Goal: Task Accomplishment & Management: Use online tool/utility

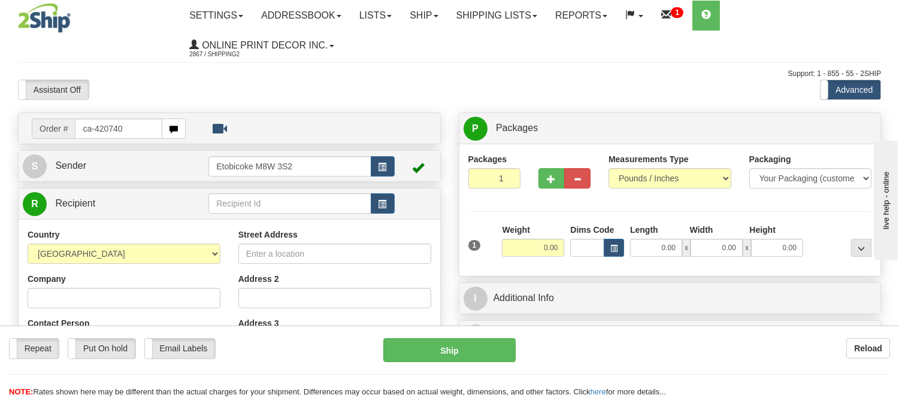
type input "ca-420740"
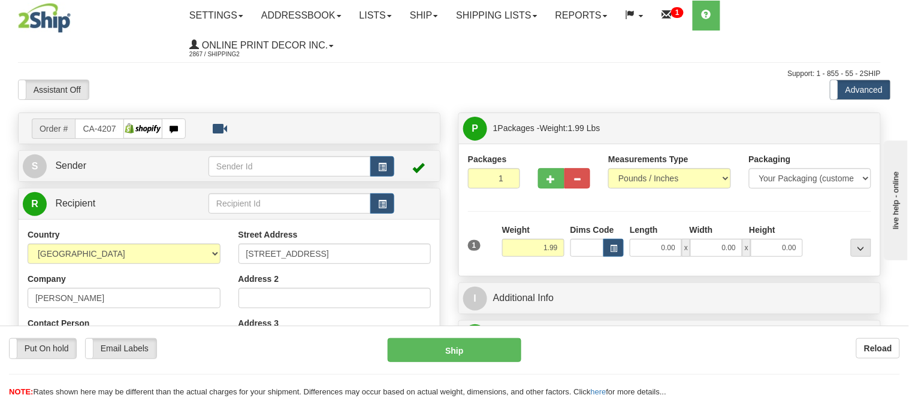
type input "[PERSON_NAME]"
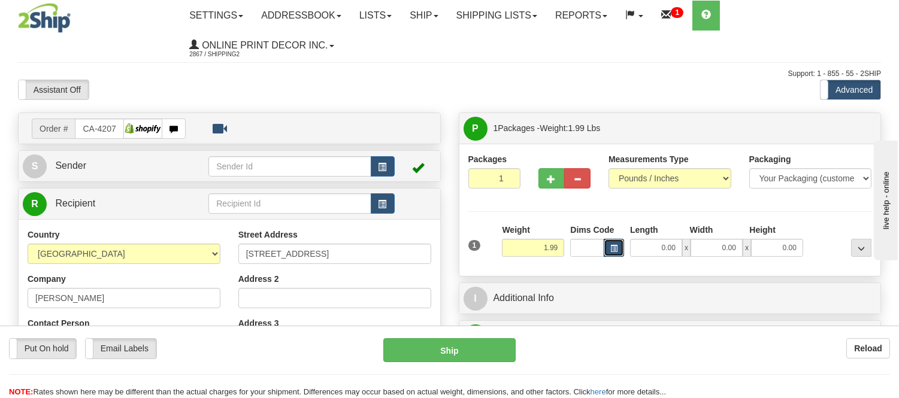
click at [609, 250] on button "button" at bounding box center [614, 248] width 20 height 18
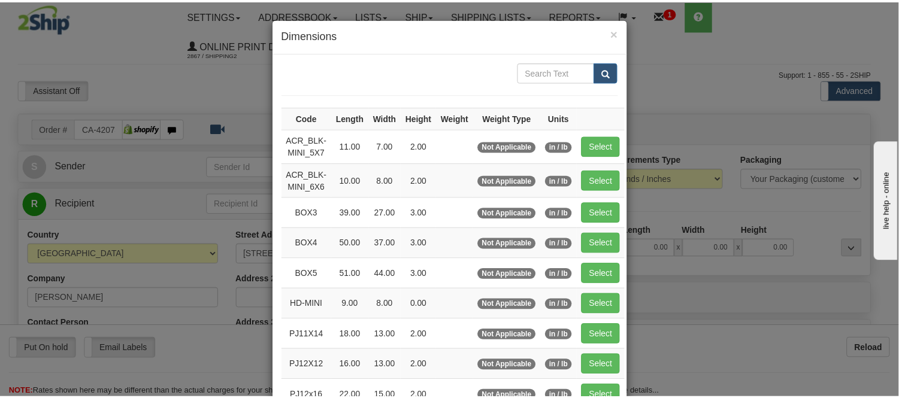
scroll to position [133, 0]
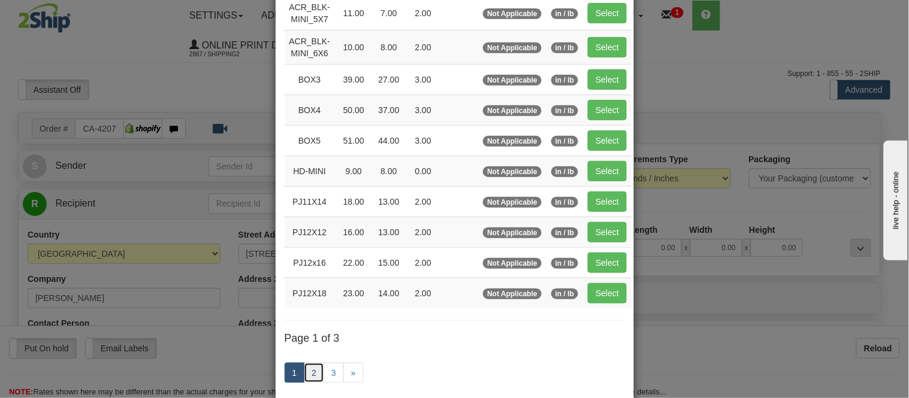
click at [304, 372] on link "2" at bounding box center [314, 373] width 20 height 20
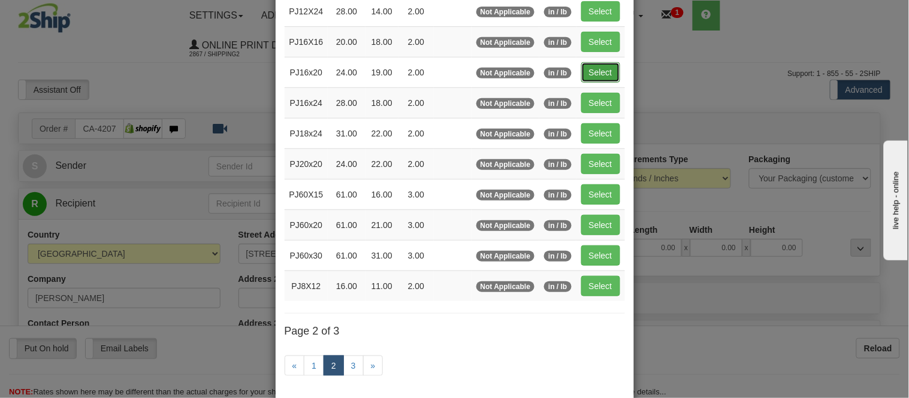
click at [584, 81] on button "Select" at bounding box center [600, 72] width 39 height 20
type input "PJ16x20"
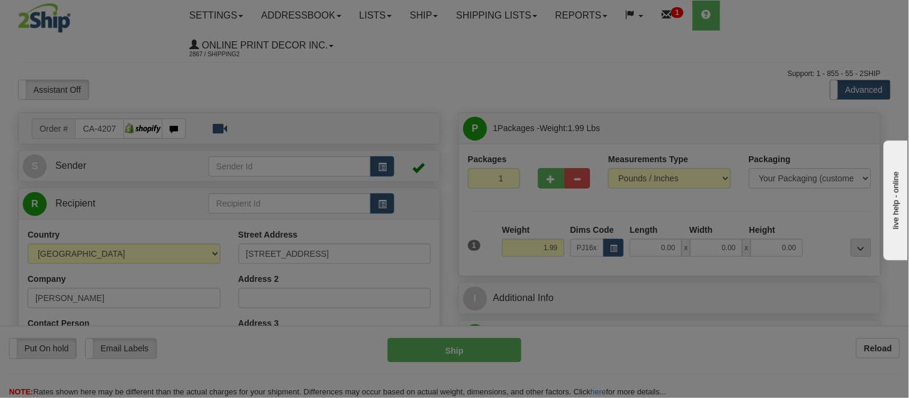
type input "24.00"
type input "19.00"
type input "2.00"
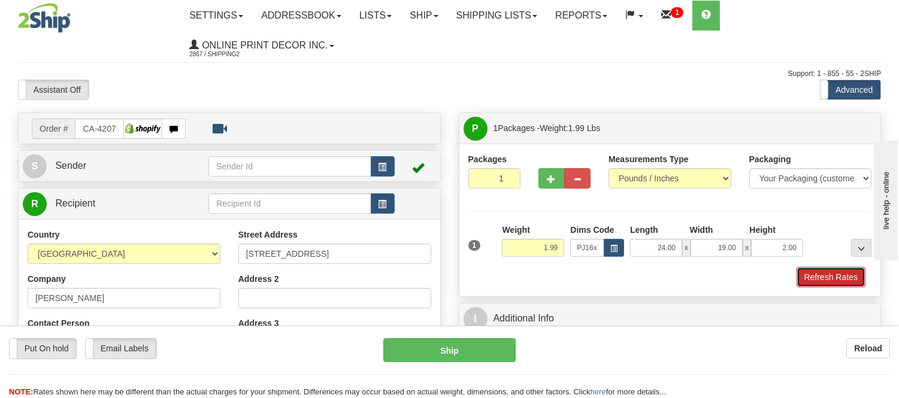
click at [817, 282] on button "Refresh Rates" at bounding box center [831, 277] width 69 height 20
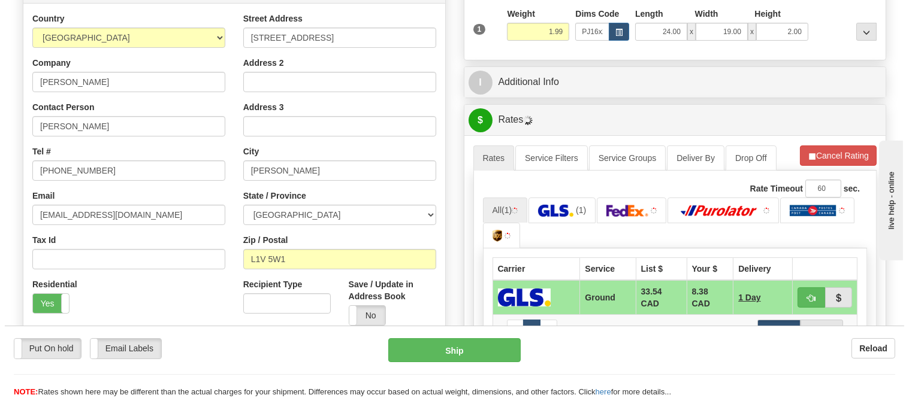
scroll to position [255, 0]
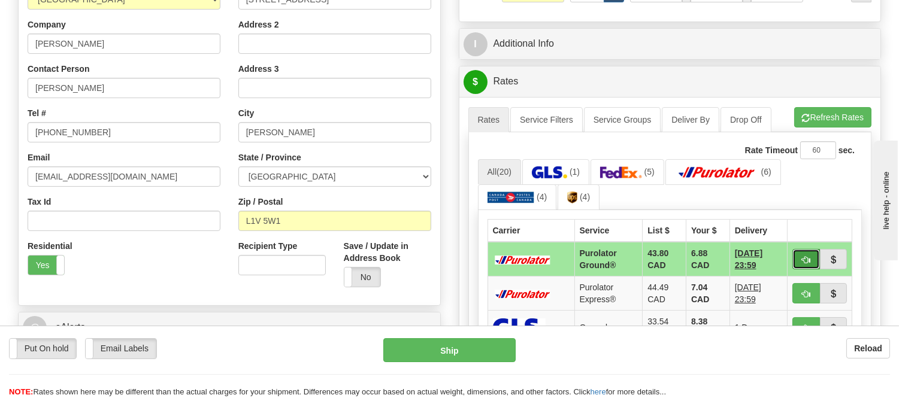
click at [805, 256] on span "button" at bounding box center [806, 260] width 8 height 8
type input "260"
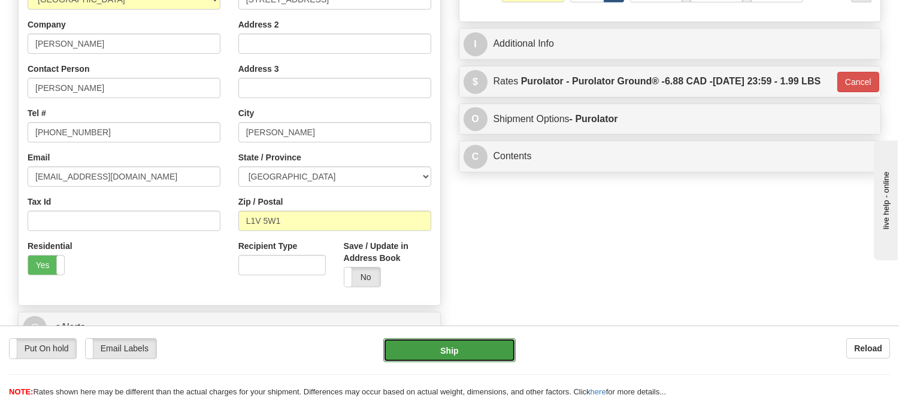
click at [448, 352] on button "Ship" at bounding box center [450, 351] width 132 height 24
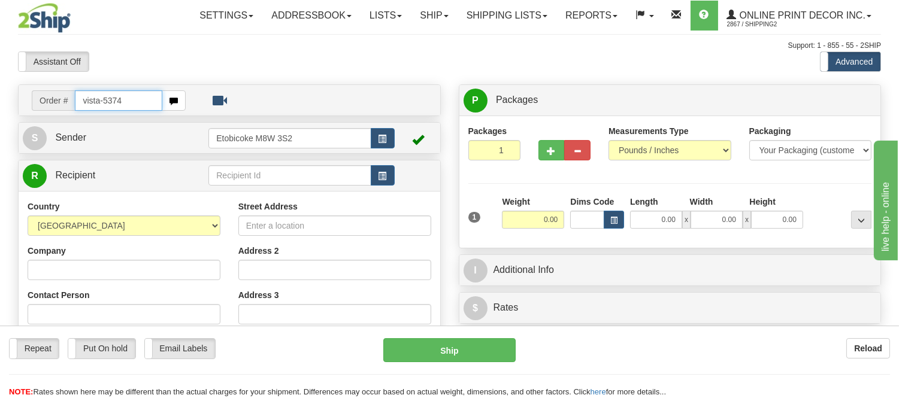
type input "vista-5374"
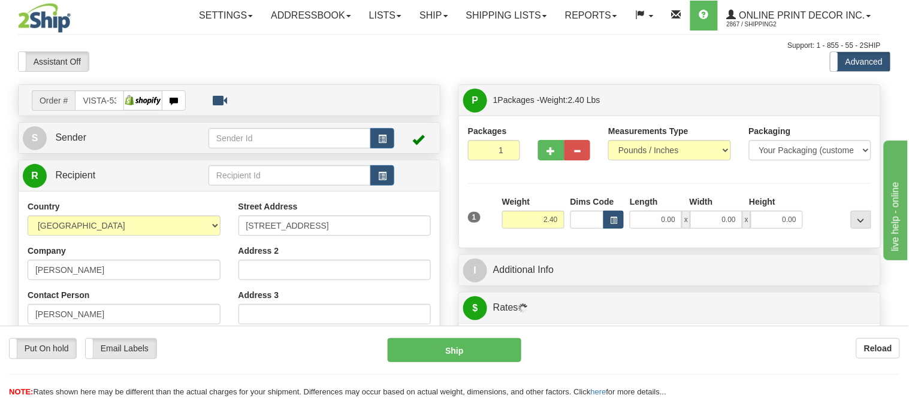
type input "SAINT-COLOMBAN"
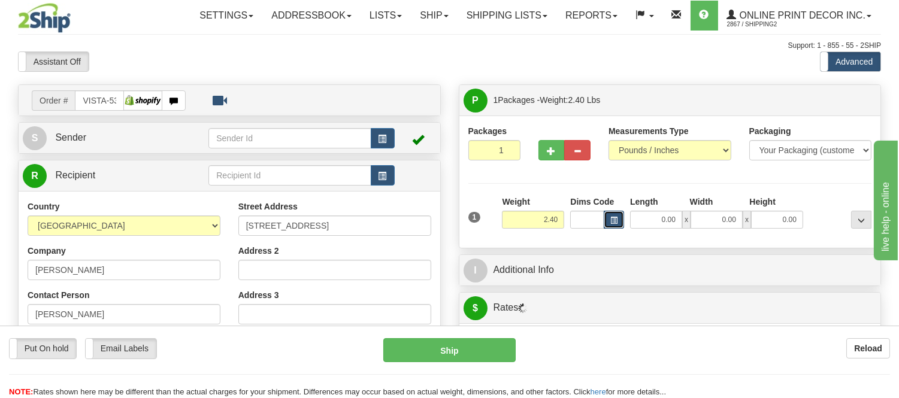
click at [611, 221] on span "button" at bounding box center [614, 221] width 7 height 7
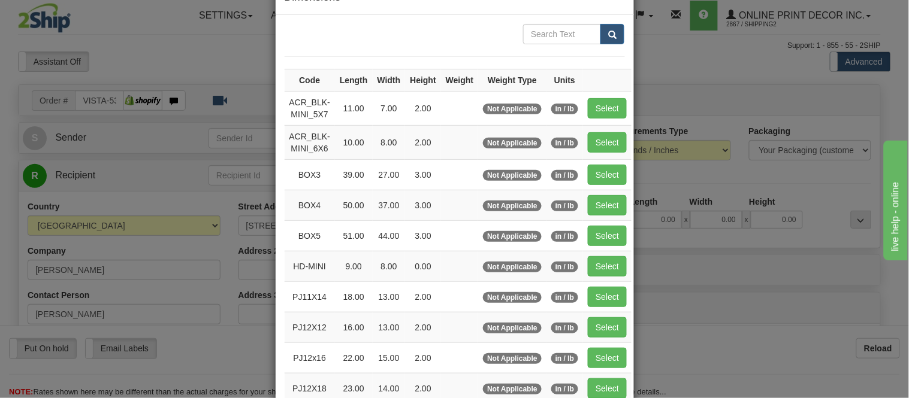
scroll to position [133, 0]
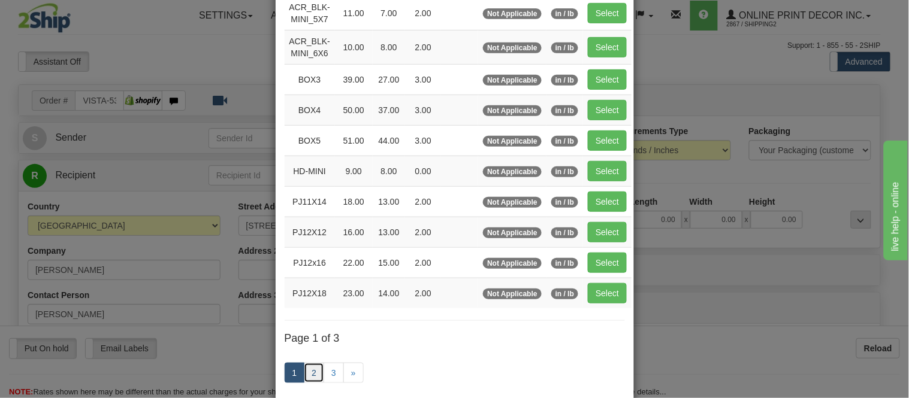
click at [312, 374] on link "2" at bounding box center [314, 373] width 20 height 20
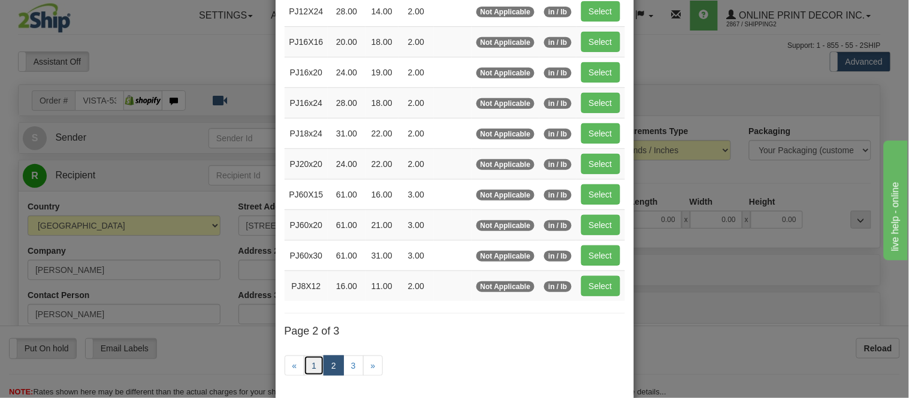
click at [314, 363] on link "1" at bounding box center [314, 366] width 20 height 20
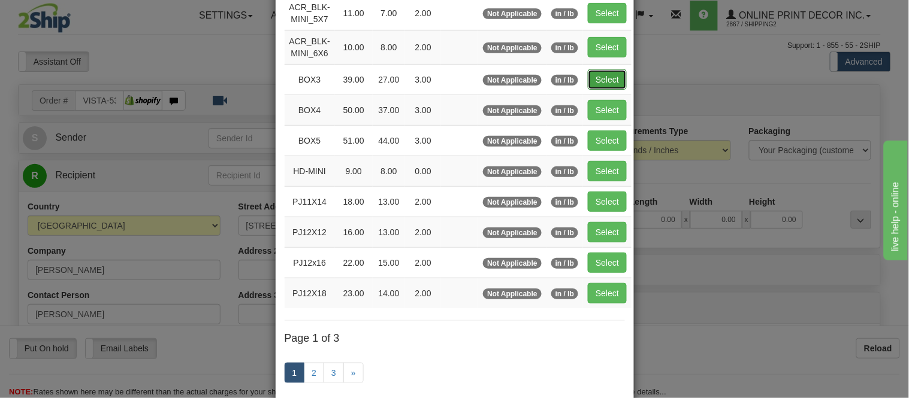
click at [597, 89] on button "Select" at bounding box center [607, 80] width 39 height 20
type input "BOX3"
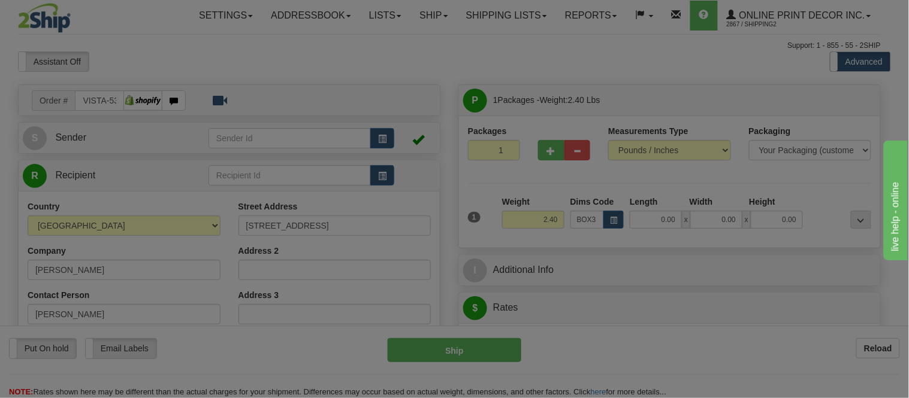
type input "39.00"
type input "27.00"
type input "3.00"
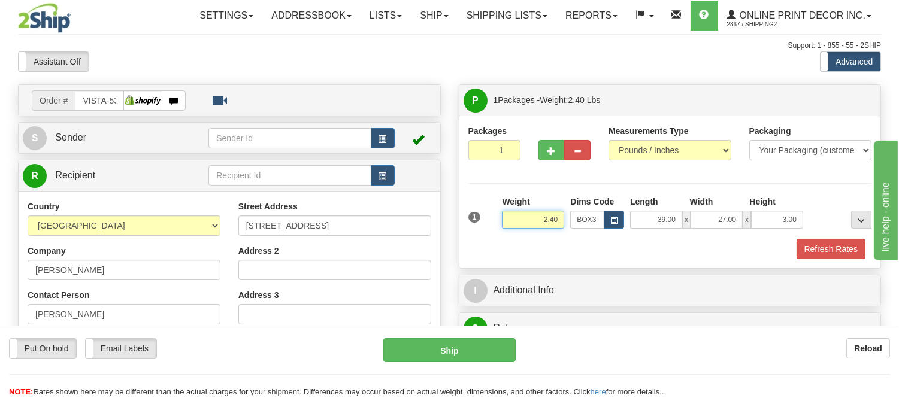
drag, startPoint x: 558, startPoint y: 223, endPoint x: 490, endPoint y: 226, distance: 67.8
click at [490, 226] on div "1 Weight 2.40 Dims Code BOX3" at bounding box center [671, 217] width 410 height 43
click button "Delete" at bounding box center [0, 0] width 0 height 0
type input "9.00"
click at [819, 253] on button "Refresh Rates" at bounding box center [831, 249] width 69 height 20
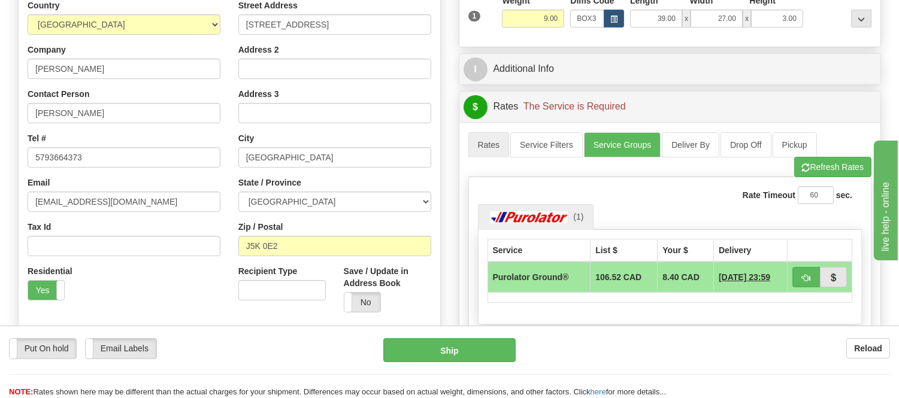
scroll to position [128, 0]
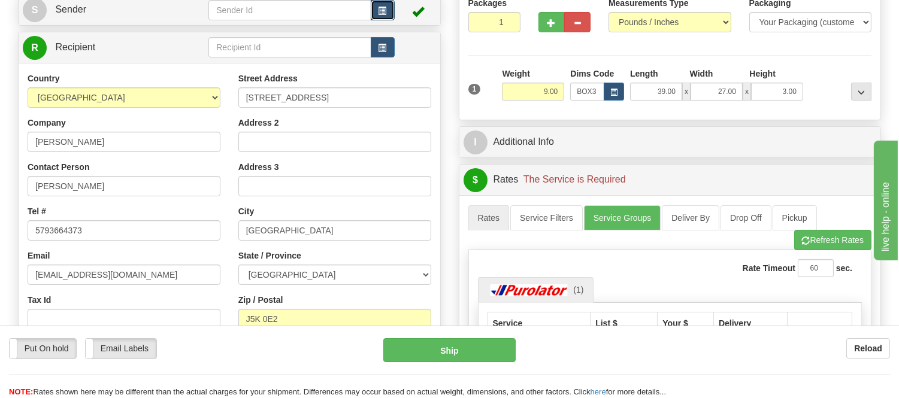
click at [384, 7] on span "button" at bounding box center [383, 11] width 8 height 8
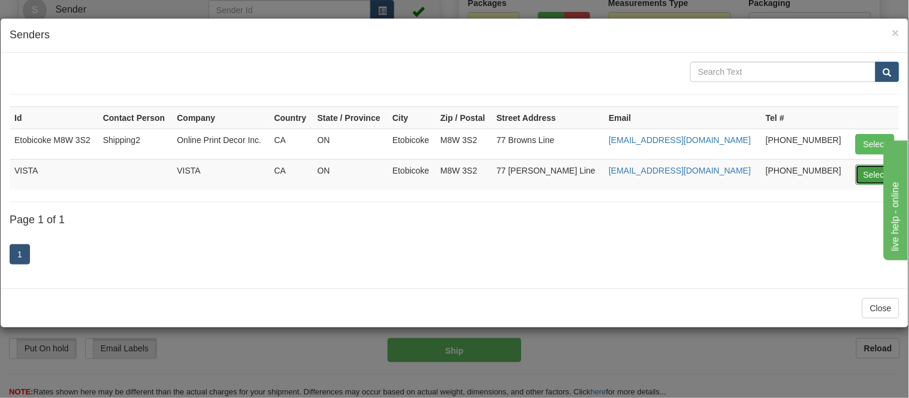
click at [861, 171] on button "Select" at bounding box center [875, 175] width 39 height 20
type input "VISTA"
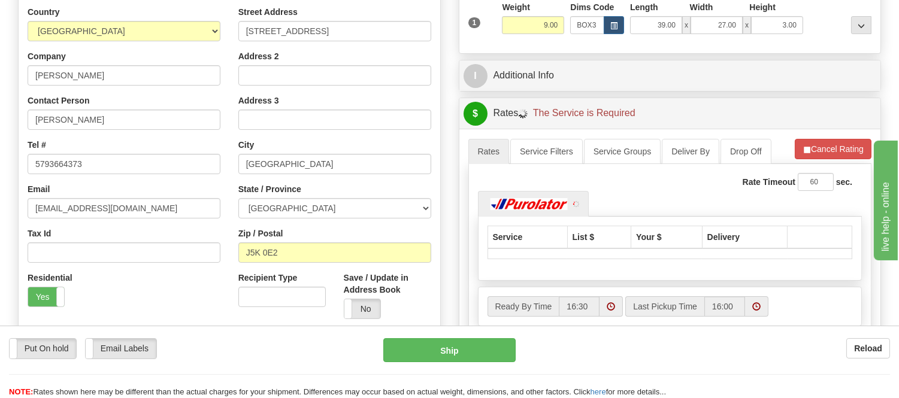
scroll to position [261, 0]
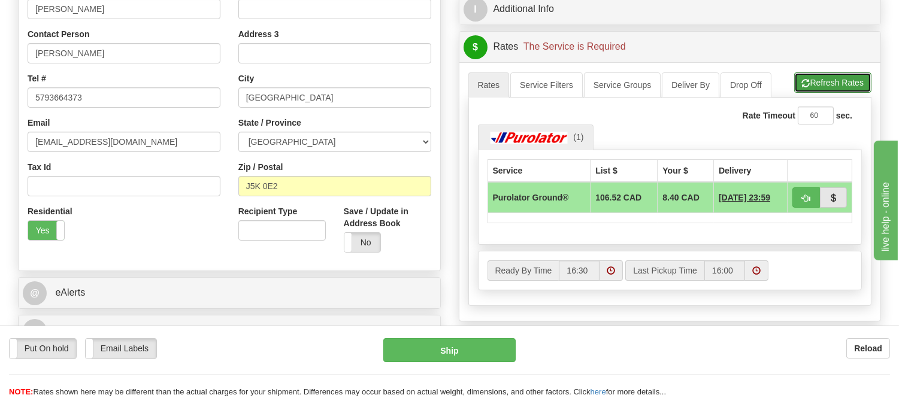
click at [819, 83] on button "Refresh Rates" at bounding box center [833, 83] width 77 height 20
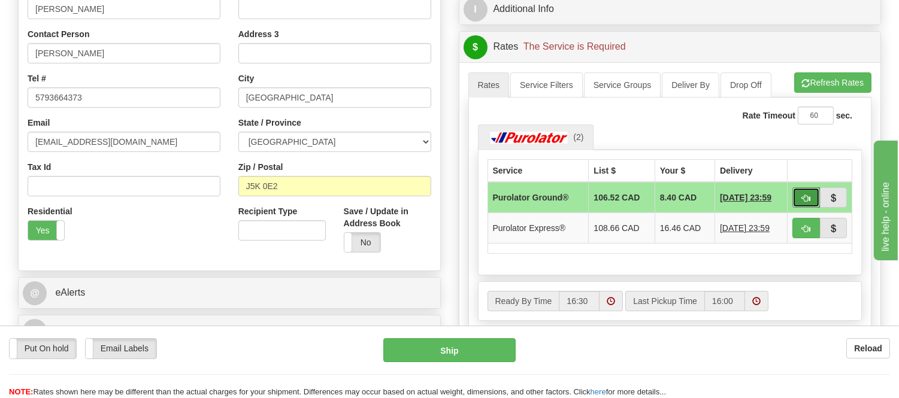
click at [804, 195] on span "button" at bounding box center [806, 199] width 8 height 8
type input "260"
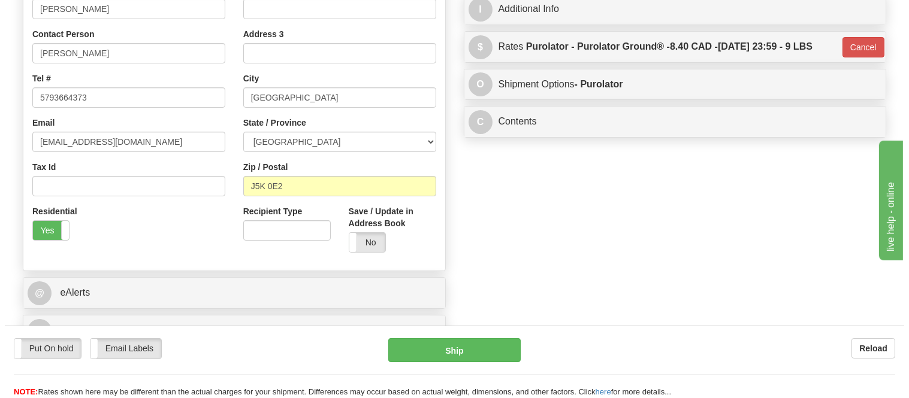
scroll to position [0, 0]
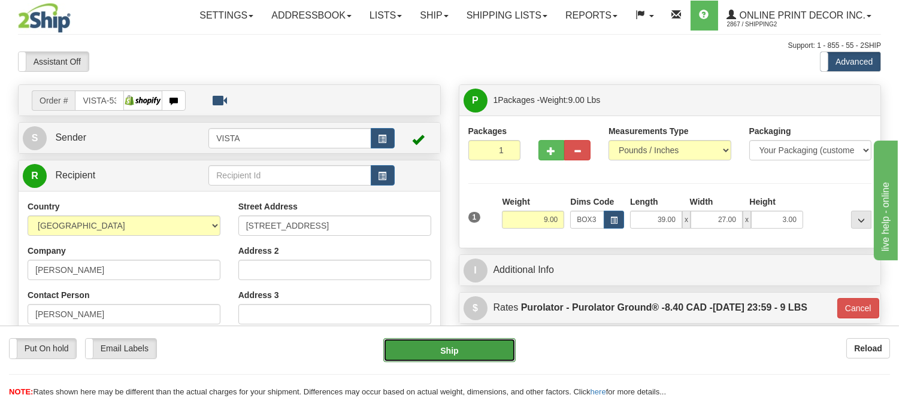
click at [472, 346] on button "Ship" at bounding box center [450, 351] width 132 height 24
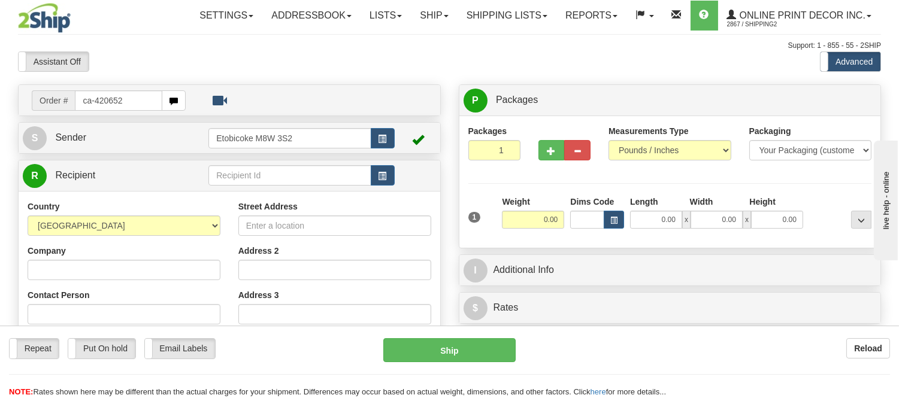
type input "ca-420652"
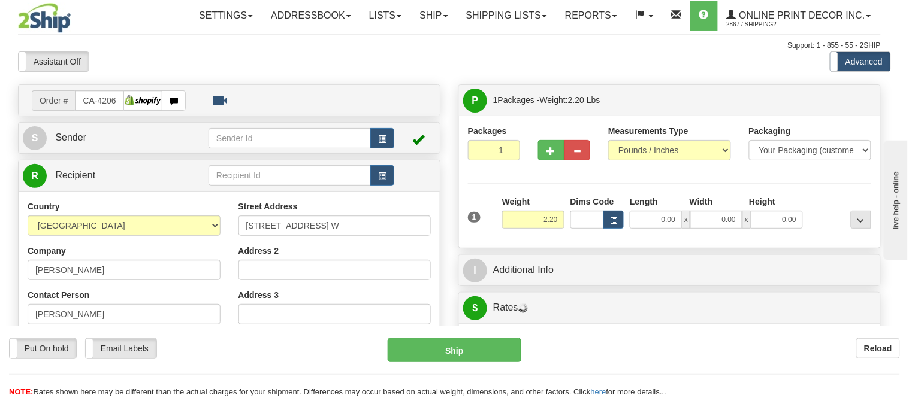
type input "BURLINGTON"
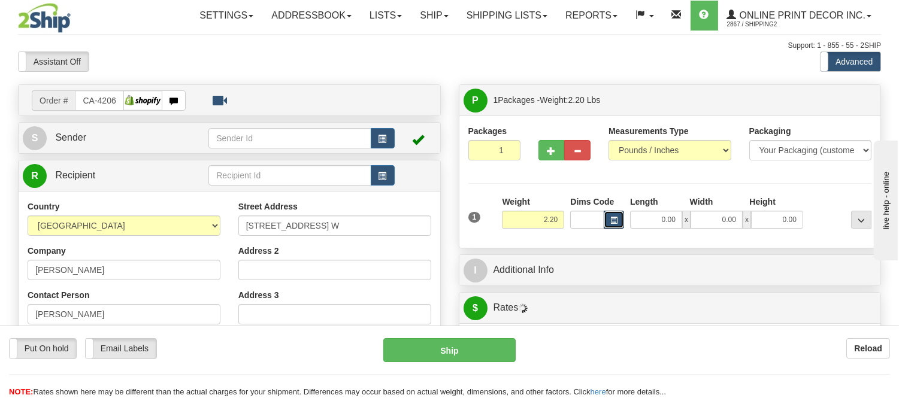
click at [612, 219] on span "button" at bounding box center [614, 221] width 7 height 7
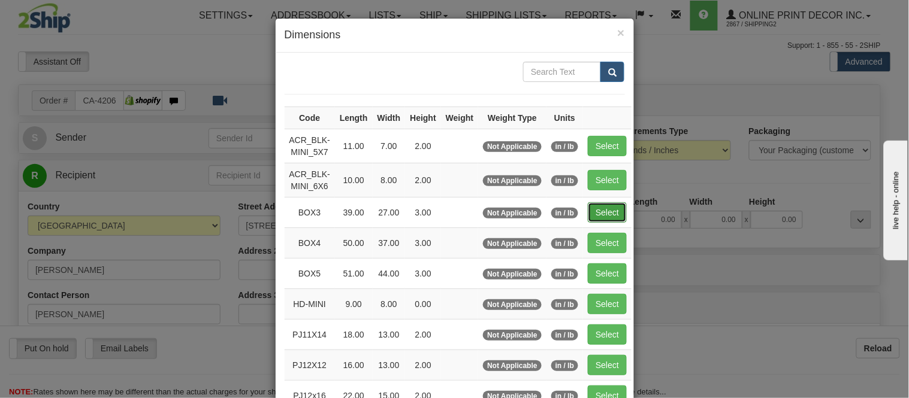
click at [596, 212] on button "Select" at bounding box center [607, 213] width 39 height 20
type input "BOX3"
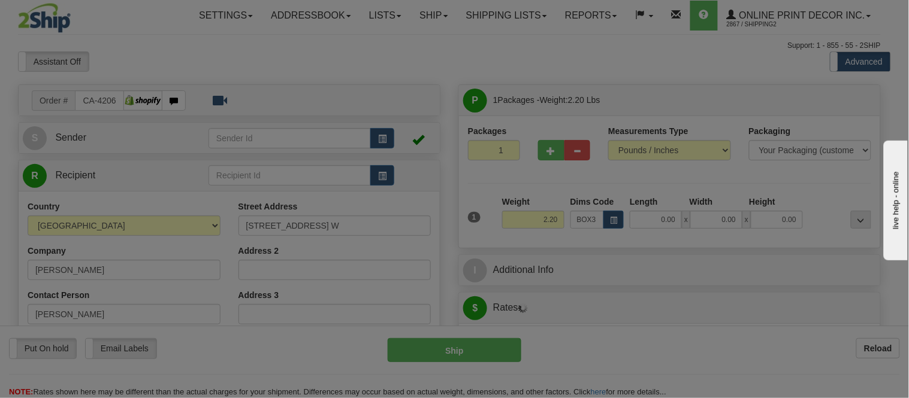
type input "39.00"
type input "27.00"
type input "3.00"
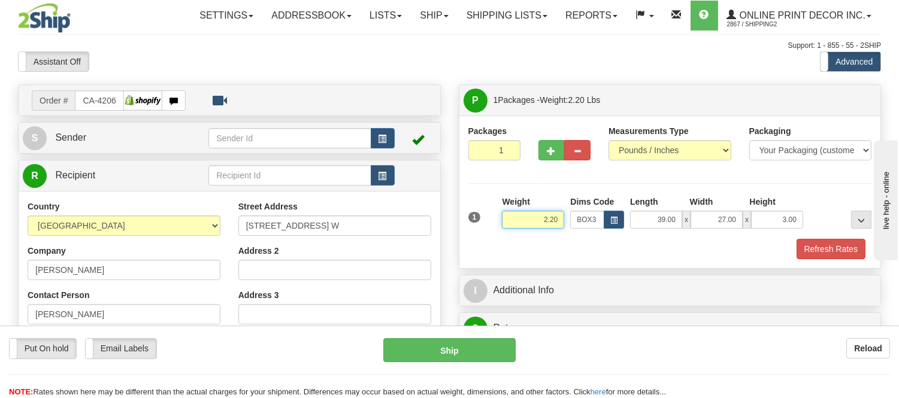
drag, startPoint x: 559, startPoint y: 221, endPoint x: 451, endPoint y: 210, distance: 108.4
type input "8.98"
click at [849, 250] on button "Refresh Rates" at bounding box center [831, 249] width 69 height 20
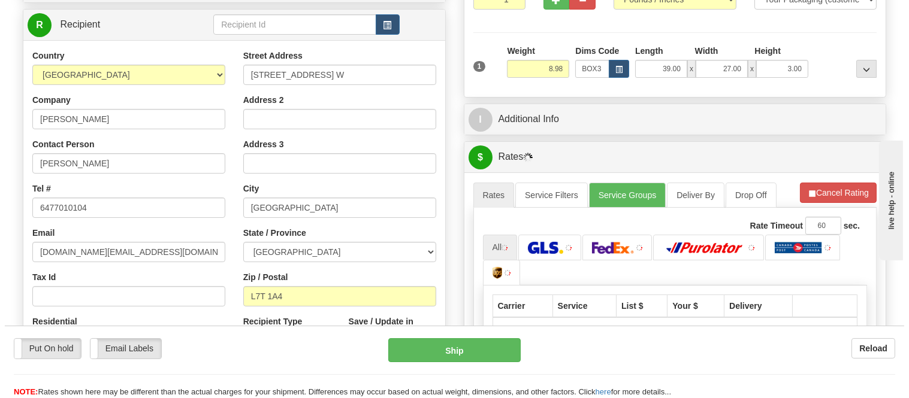
scroll to position [207, 0]
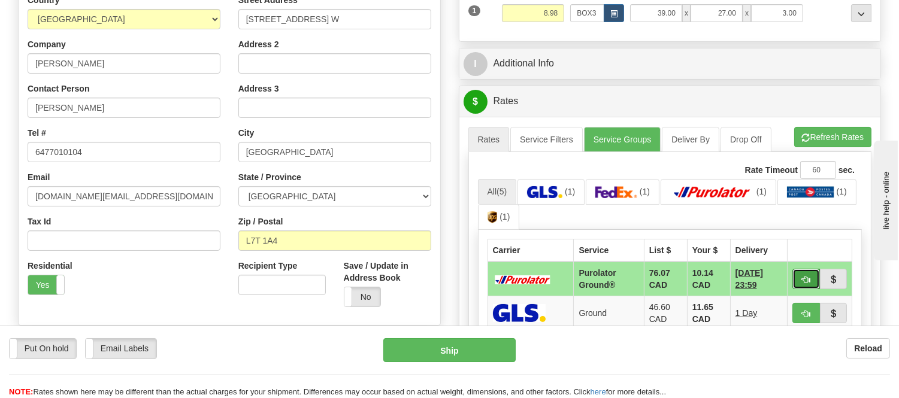
click at [800, 277] on button "button" at bounding box center [807, 279] width 28 height 20
type input "260"
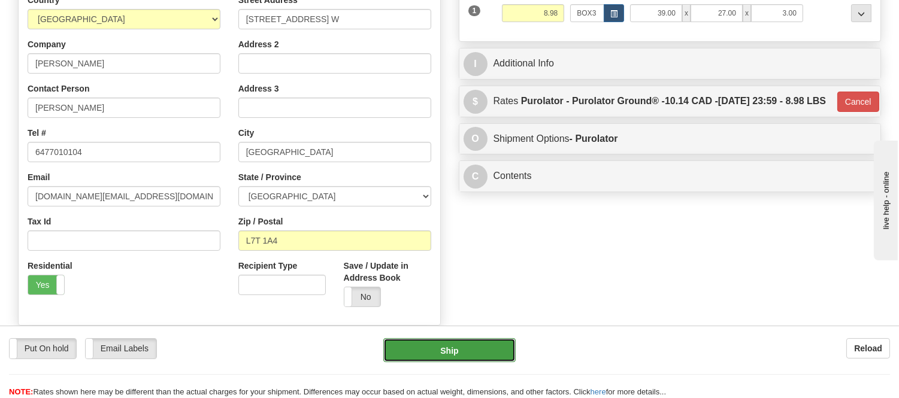
click at [486, 355] on button "Ship" at bounding box center [450, 351] width 132 height 24
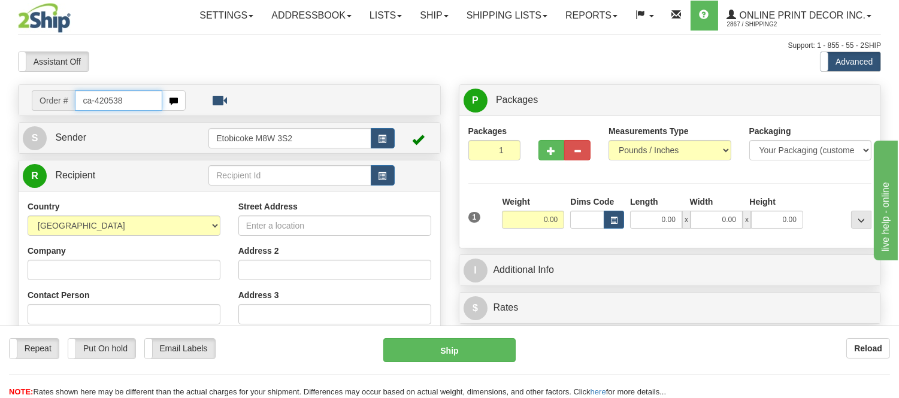
type input "ca-420538"
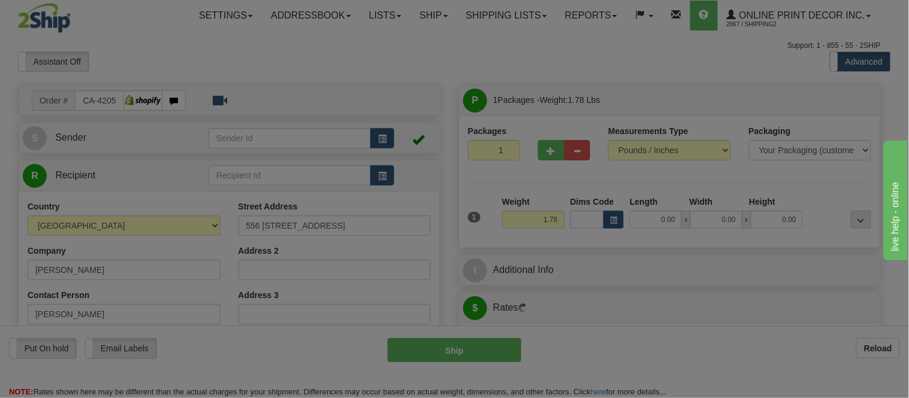
type input "SHERWOOD PARK"
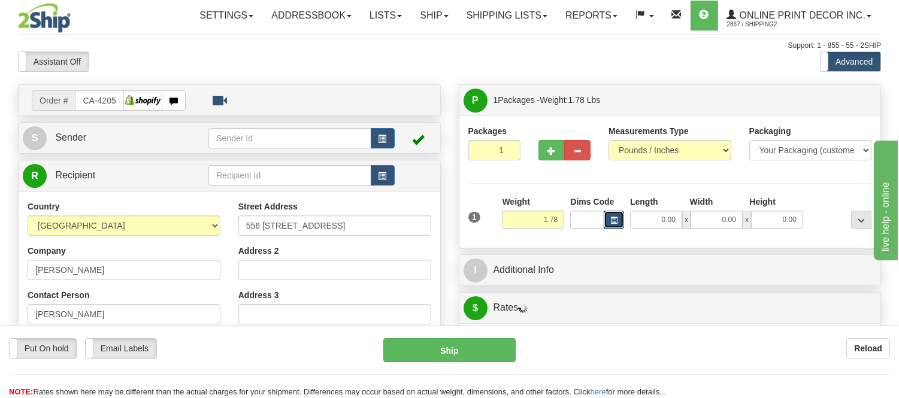
click at [620, 219] on button "button" at bounding box center [614, 220] width 20 height 18
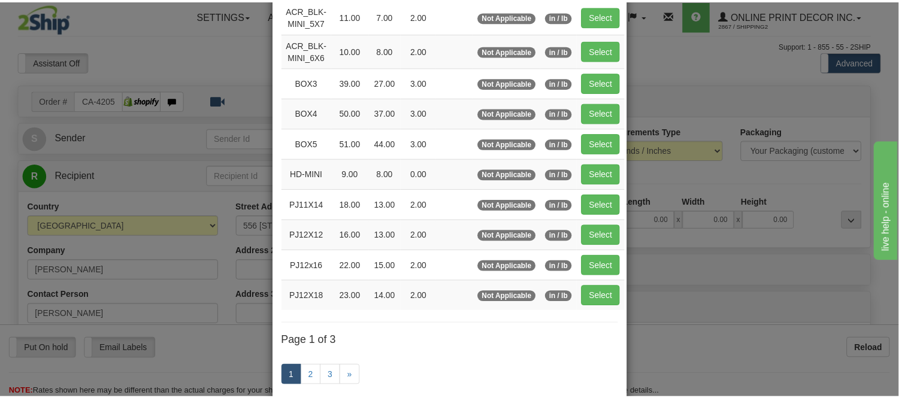
scroll to position [133, 0]
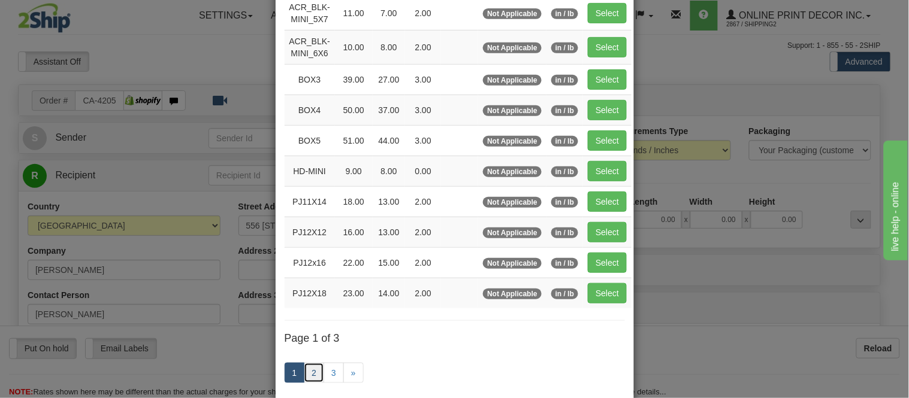
click at [316, 366] on link "2" at bounding box center [314, 373] width 20 height 20
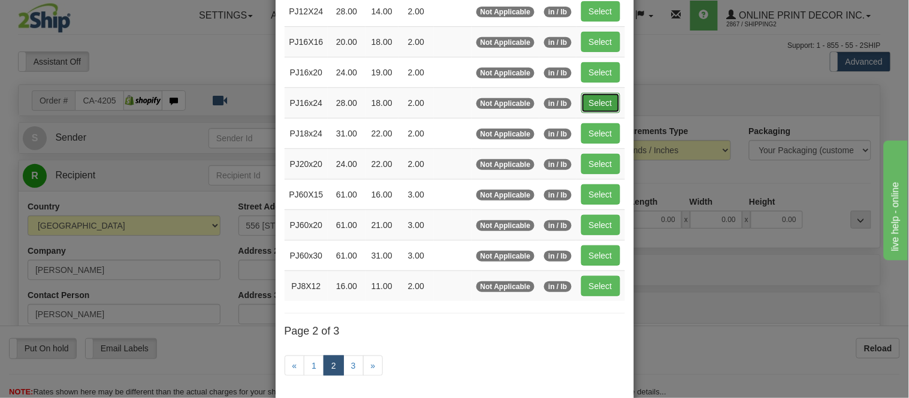
click at [589, 101] on button "Select" at bounding box center [600, 103] width 39 height 20
type input "PJ16x24"
type input "28.00"
type input "18.00"
type input "2.00"
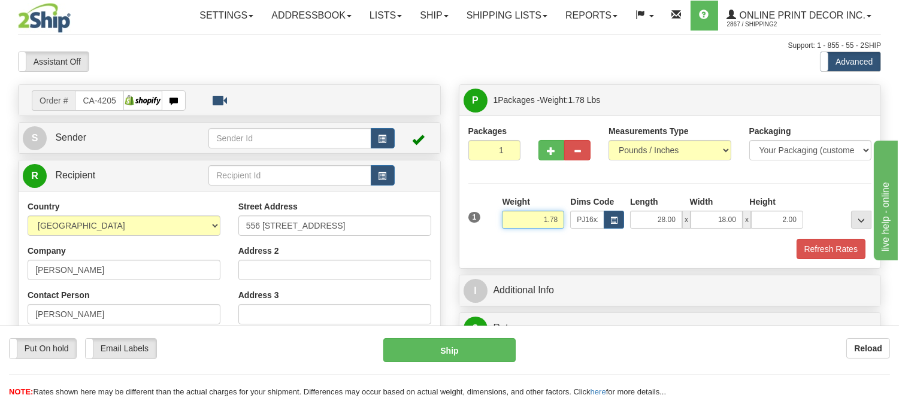
drag, startPoint x: 560, startPoint y: 216, endPoint x: 479, endPoint y: 230, distance: 81.6
click at [479, 230] on div "1 Weight 1.78 Dims Code x x" at bounding box center [671, 217] width 410 height 43
type input "4"
click button "Delete" at bounding box center [0, 0] width 0 height 0
type input "5.00"
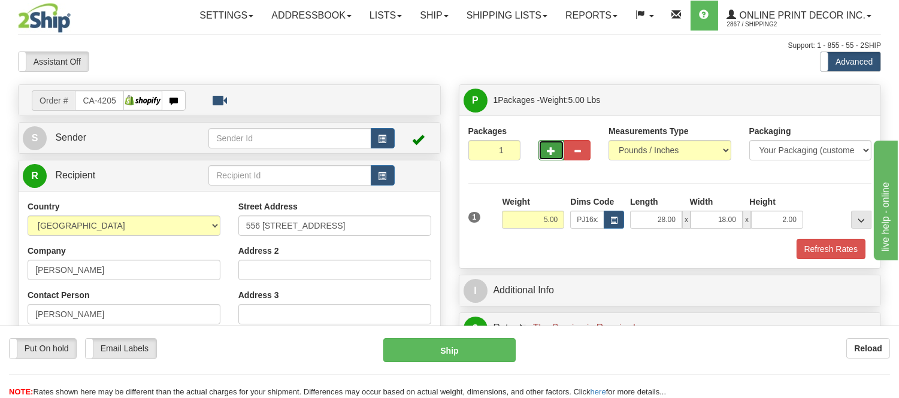
click at [548, 144] on button "button" at bounding box center [552, 150] width 26 height 20
radio input "true"
type input "2"
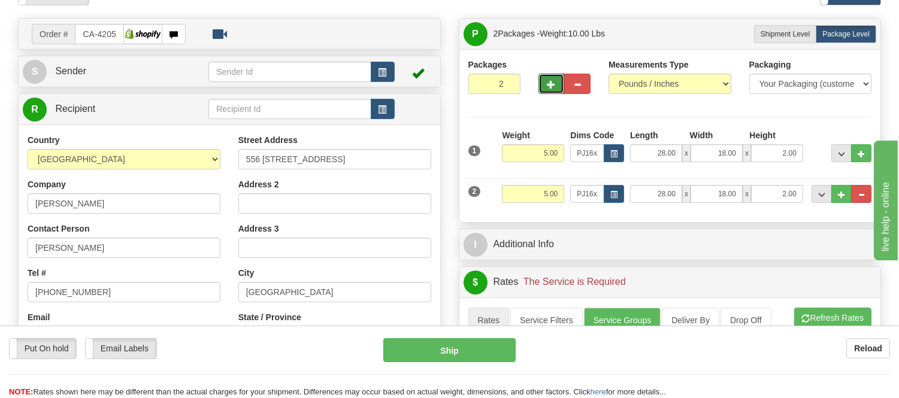
scroll to position [200, 0]
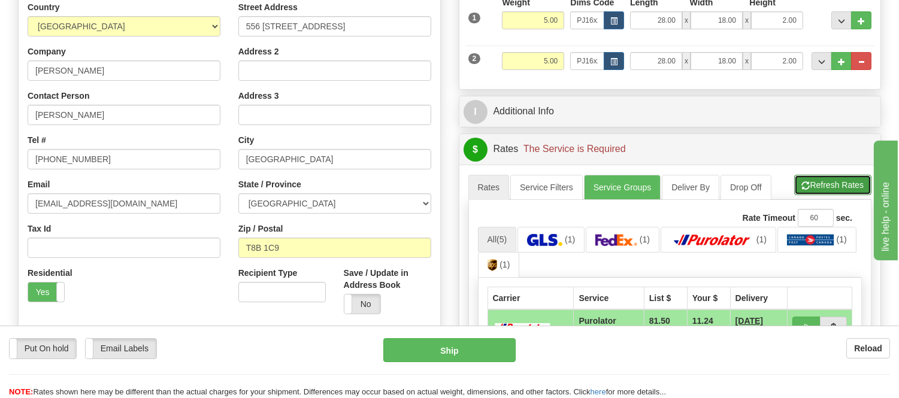
click at [841, 186] on button "Refresh Rates" at bounding box center [833, 185] width 77 height 20
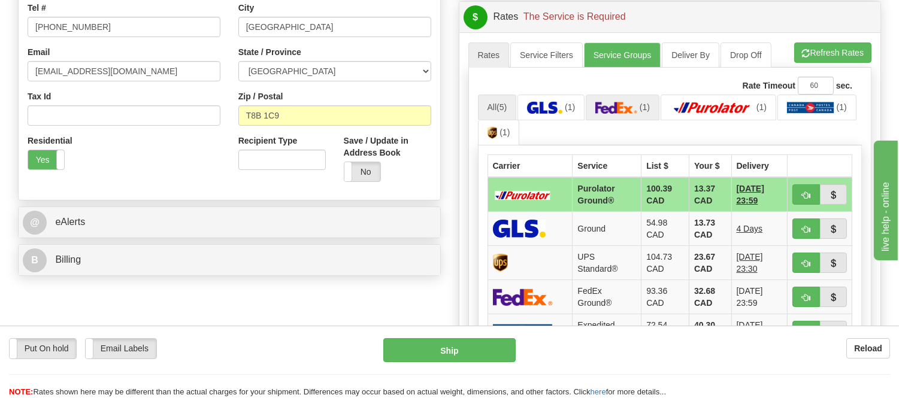
scroll to position [399, 0]
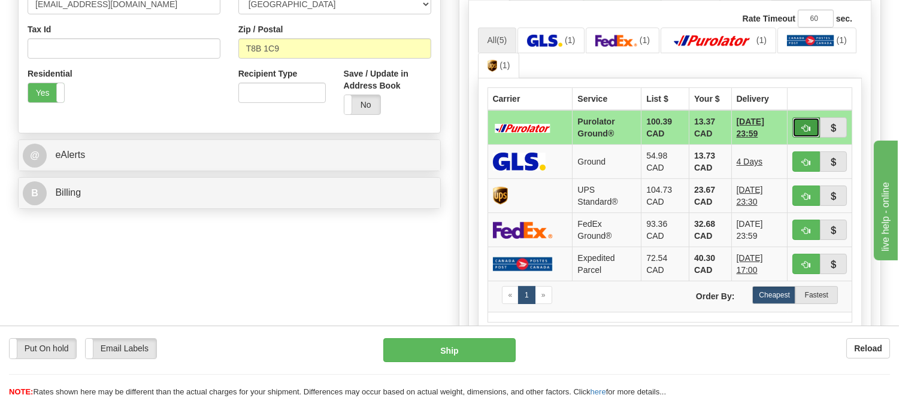
click at [798, 117] on button "button" at bounding box center [807, 127] width 28 height 20
type input "260"
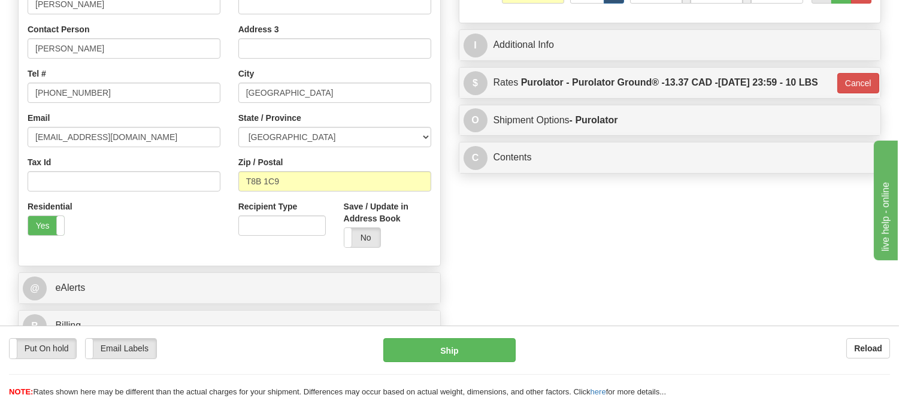
scroll to position [67, 0]
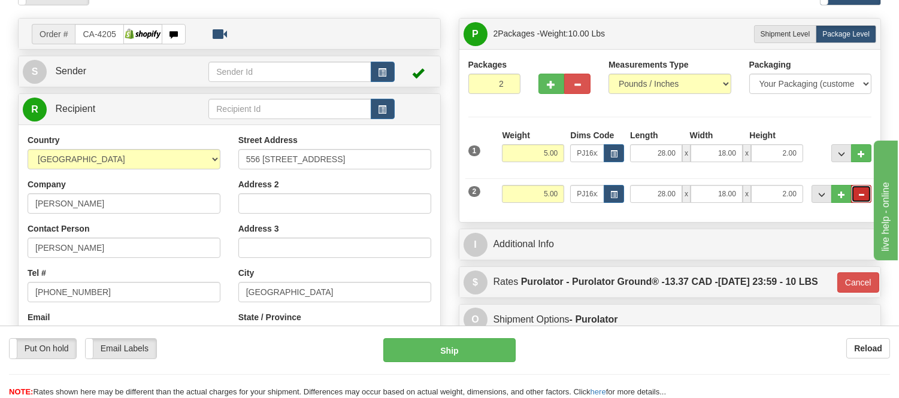
click at [865, 196] on button "..." at bounding box center [862, 194] width 20 height 18
type input "1"
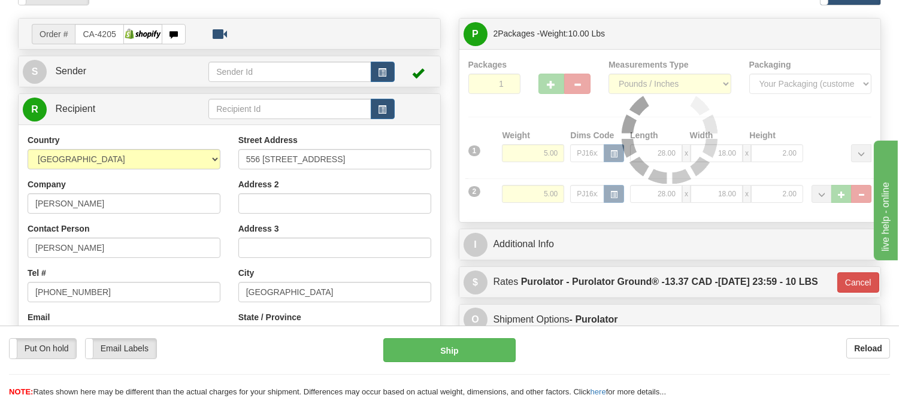
type input "260"
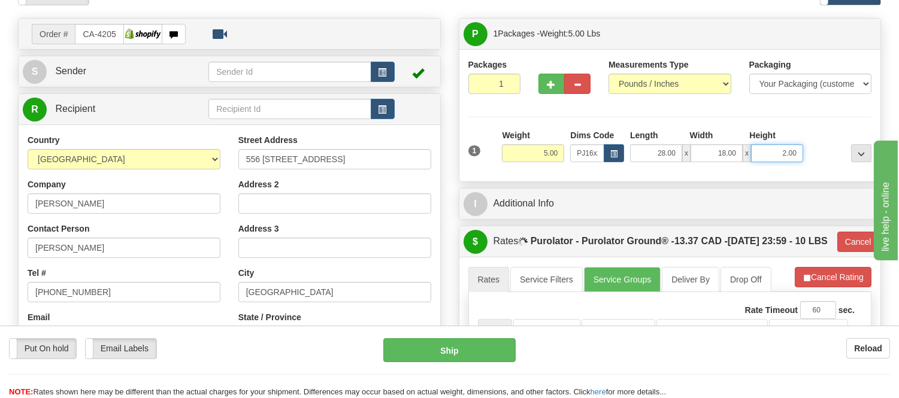
drag, startPoint x: 798, startPoint y: 152, endPoint x: 738, endPoint y: 157, distance: 60.2
click at [738, 157] on div "28.00 x 18.00 x 2.00" at bounding box center [716, 153] width 173 height 18
click button "Delete" at bounding box center [0, 0] width 0 height 0
type input "4.00"
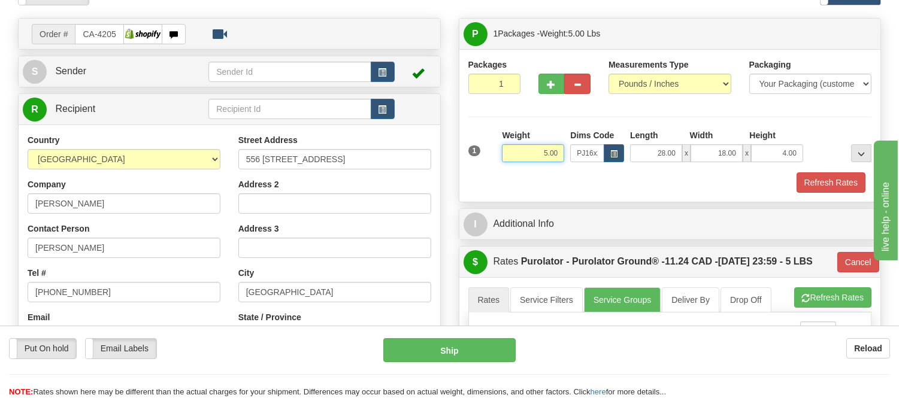
drag, startPoint x: 559, startPoint y: 156, endPoint x: 506, endPoint y: 167, distance: 53.8
click at [506, 167] on div "Weight 5.00" at bounding box center [533, 150] width 68 height 42
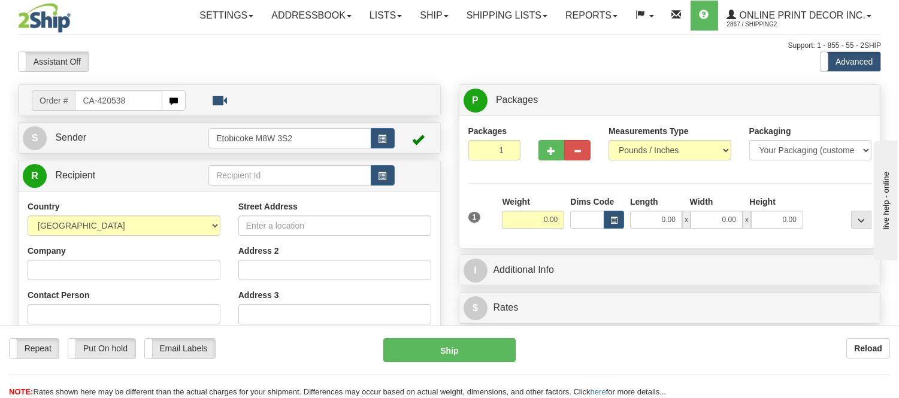
drag, startPoint x: 135, startPoint y: 97, endPoint x: 27, endPoint y: 104, distance: 108.7
click at [27, 104] on div "Order # CA-420538" at bounding box center [109, 100] width 172 height 20
type input "ca-420538"
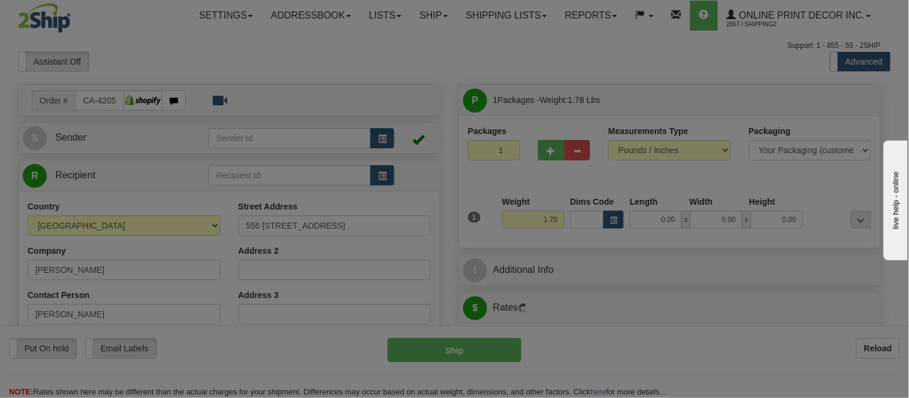
type input "SHERWOOD PARK"
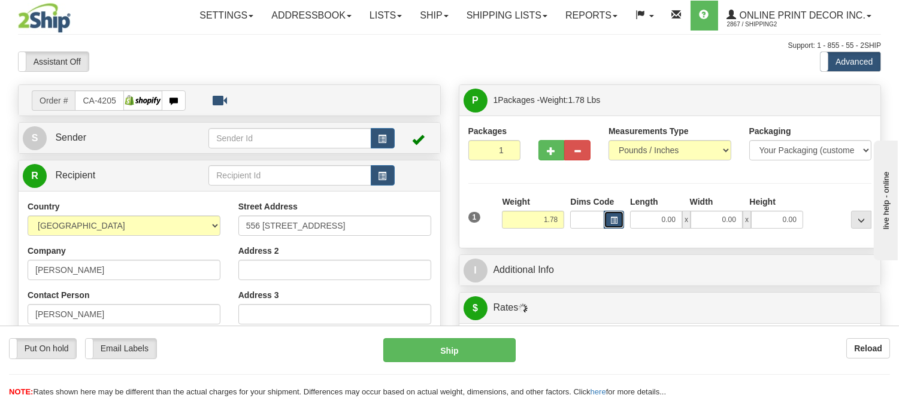
click at [612, 218] on span "button" at bounding box center [614, 221] width 7 height 7
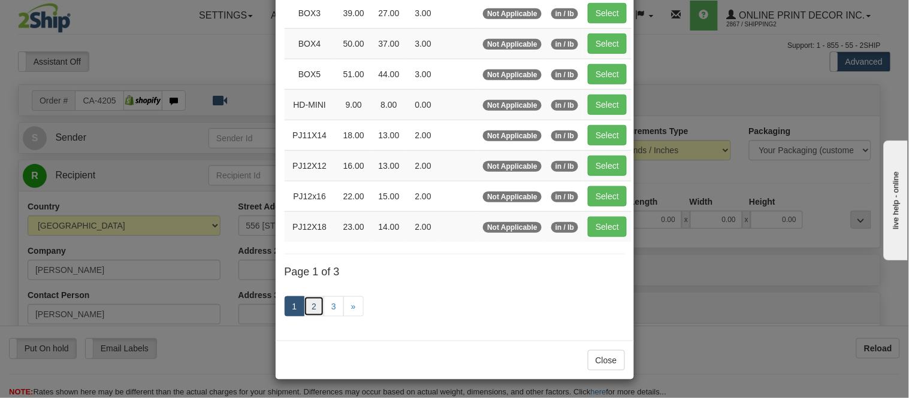
click at [312, 312] on link "2" at bounding box center [314, 307] width 20 height 20
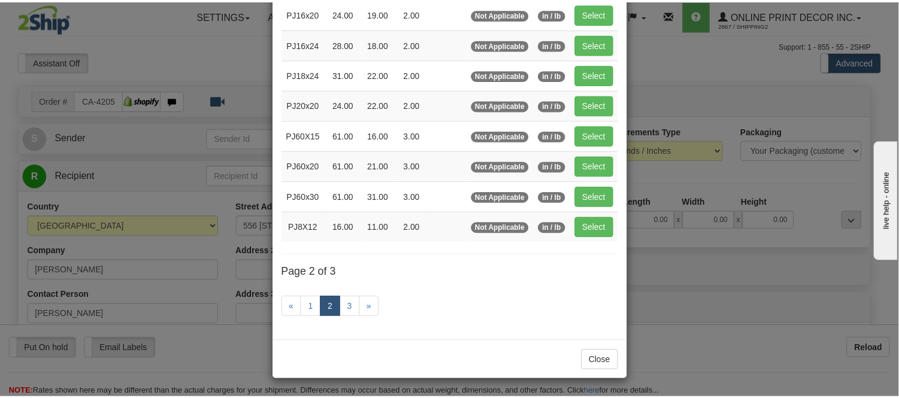
scroll to position [195, 0]
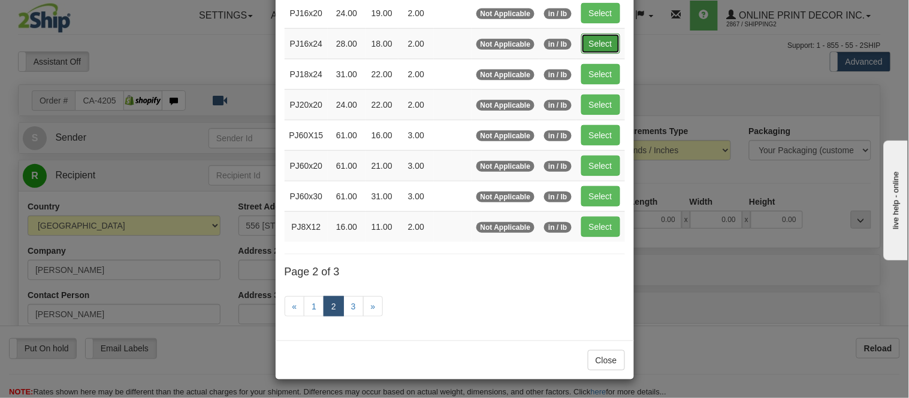
click at [604, 44] on button "Select" at bounding box center [600, 44] width 39 height 20
type input "PJ16x24"
type input "28.00"
type input "18.00"
type input "2.00"
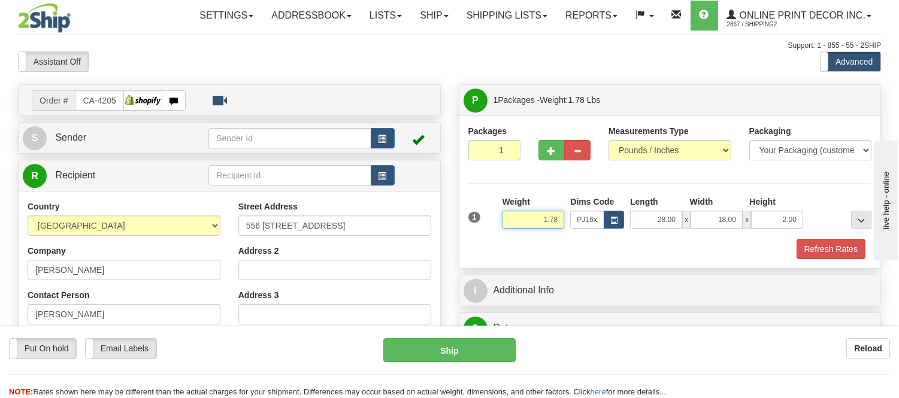
drag, startPoint x: 563, startPoint y: 218, endPoint x: 484, endPoint y: 222, distance: 79.2
click at [484, 222] on div "1 Weight 1.78 Dims Code x x" at bounding box center [671, 217] width 410 height 43
type input "8.98"
click at [824, 250] on button "Refresh Rates" at bounding box center [831, 249] width 69 height 20
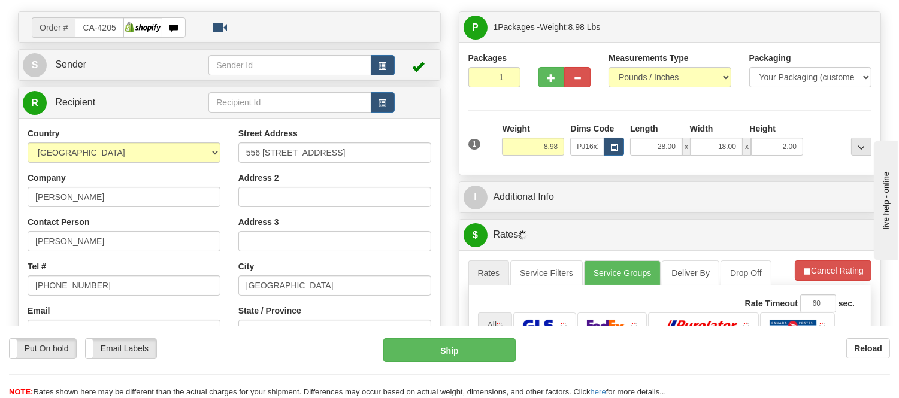
scroll to position [133, 0]
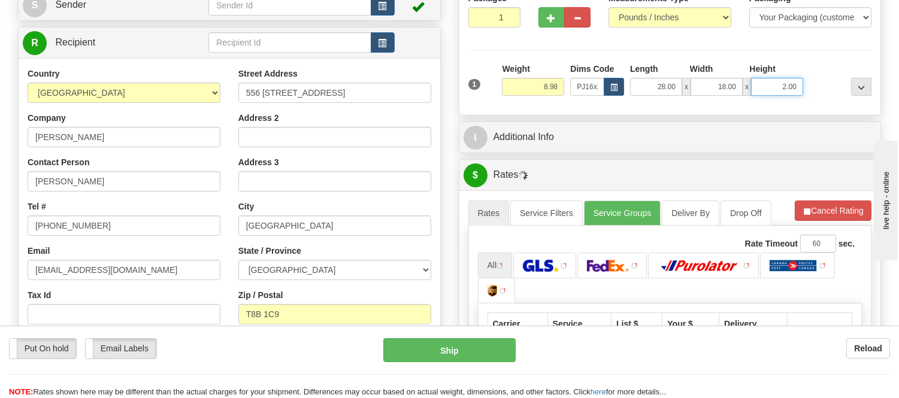
drag, startPoint x: 799, startPoint y: 89, endPoint x: 732, endPoint y: 88, distance: 67.1
click at [732, 88] on div "28.00 x 18.00 x 2.00" at bounding box center [716, 87] width 173 height 18
click button "Delete" at bounding box center [0, 0] width 0 height 0
type input "4.00"
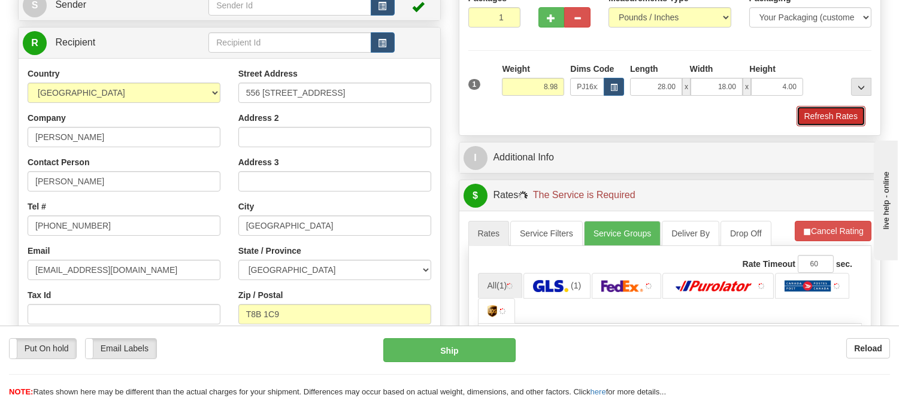
click at [817, 113] on button "Refresh Rates" at bounding box center [831, 116] width 69 height 20
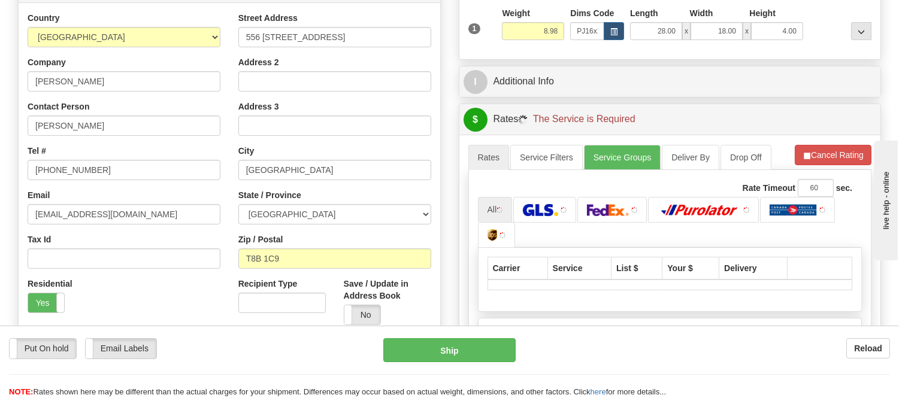
scroll to position [266, 0]
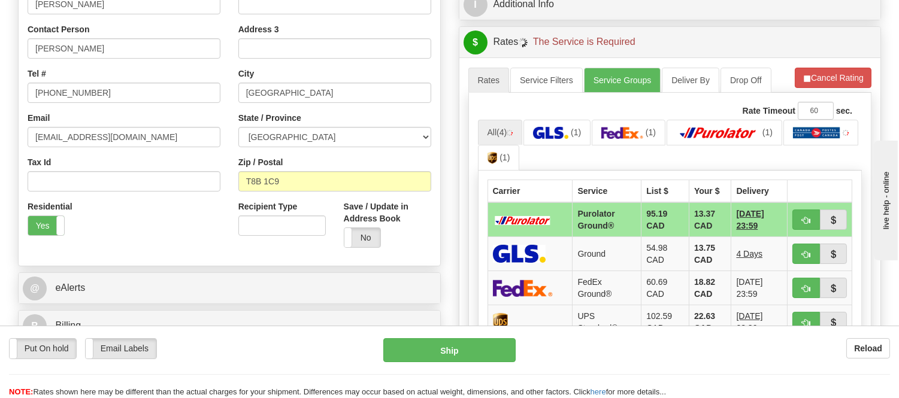
click at [801, 253] on button "button" at bounding box center [807, 254] width 28 height 20
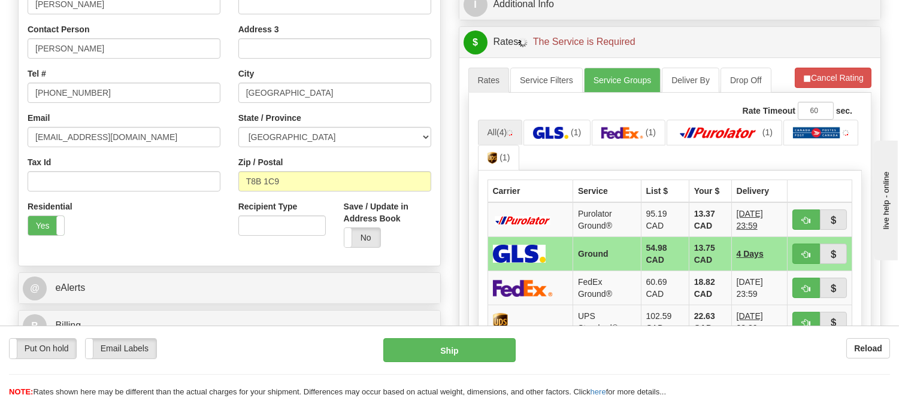
click at [801, 253] on button "button" at bounding box center [807, 254] width 28 height 20
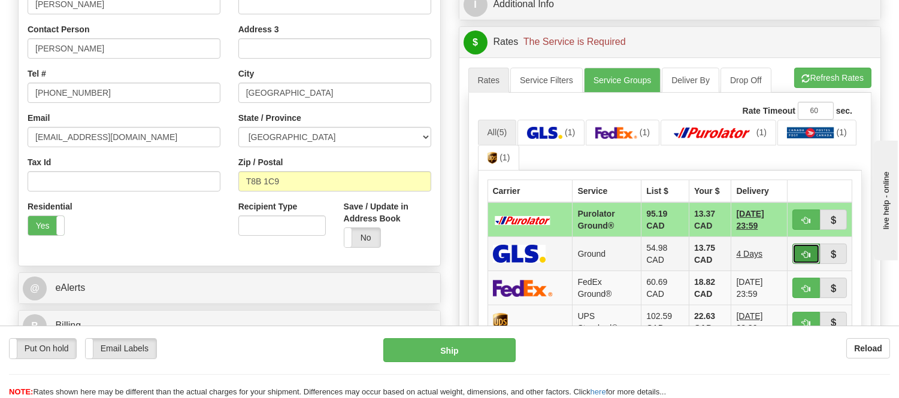
click at [808, 258] on span "button" at bounding box center [806, 255] width 8 height 8
type input "1"
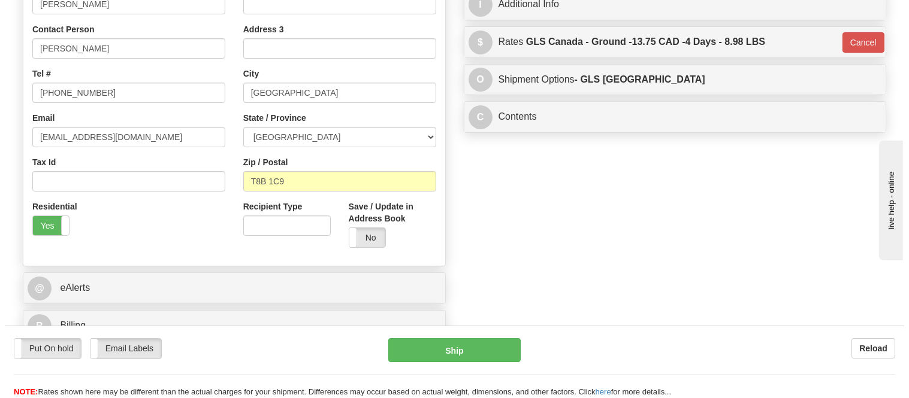
scroll to position [67, 0]
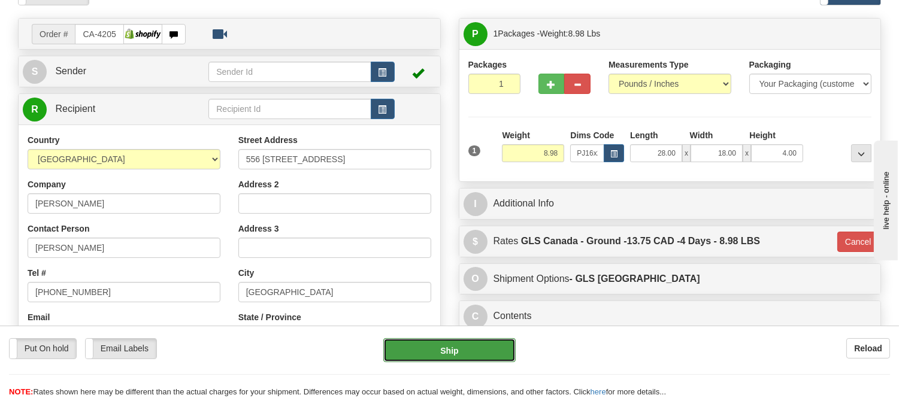
click at [463, 350] on button "Ship" at bounding box center [450, 351] width 132 height 24
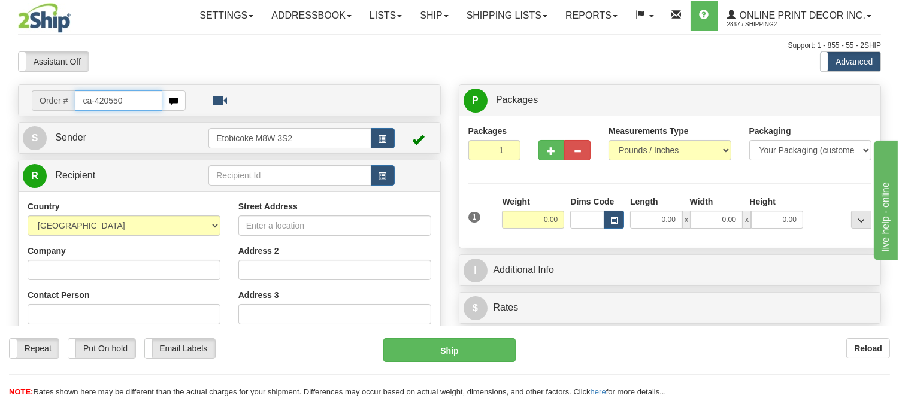
type input "ca-420550"
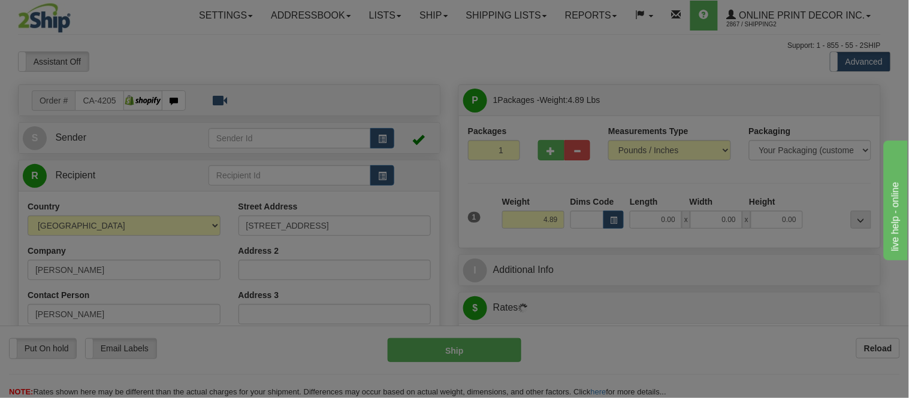
type input "[PERSON_NAME]"
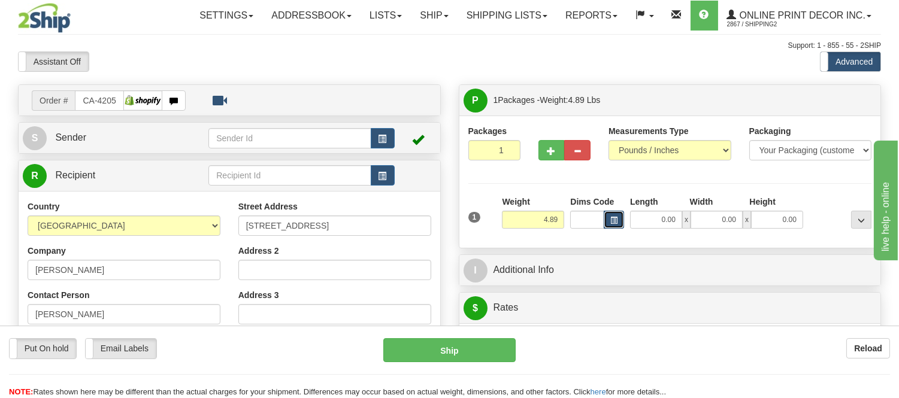
click at [614, 221] on span "button" at bounding box center [614, 221] width 7 height 7
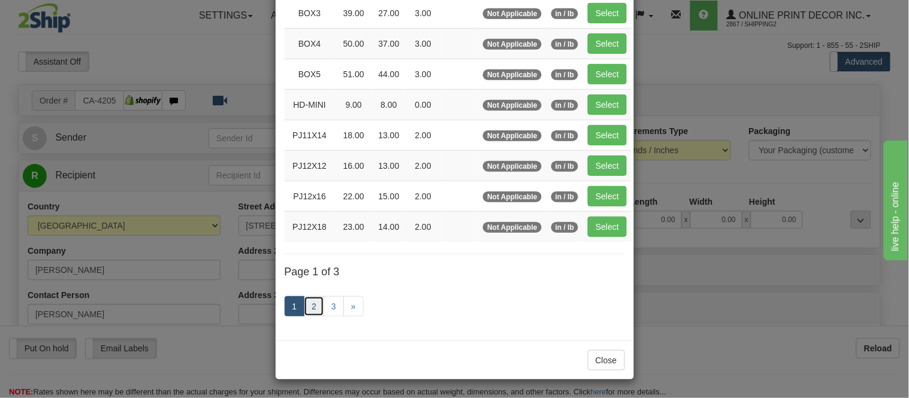
click at [312, 310] on link "2" at bounding box center [314, 307] width 20 height 20
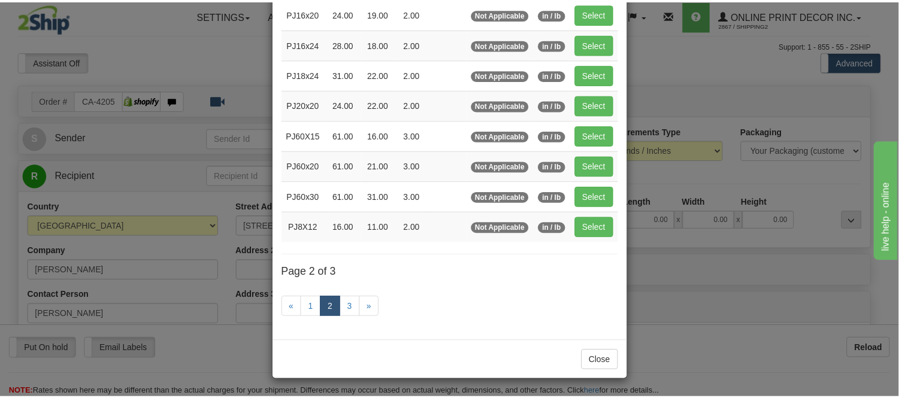
scroll to position [195, 0]
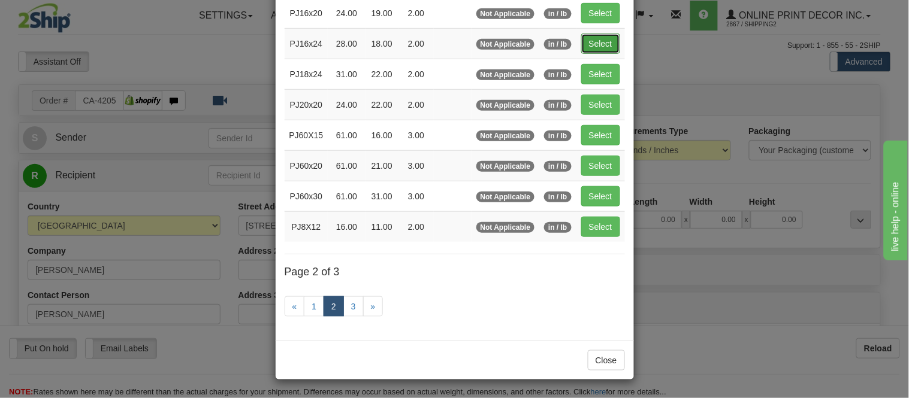
click at [594, 43] on button "Select" at bounding box center [600, 44] width 39 height 20
type input "PJ16x24"
type input "28.00"
type input "18.00"
type input "2.00"
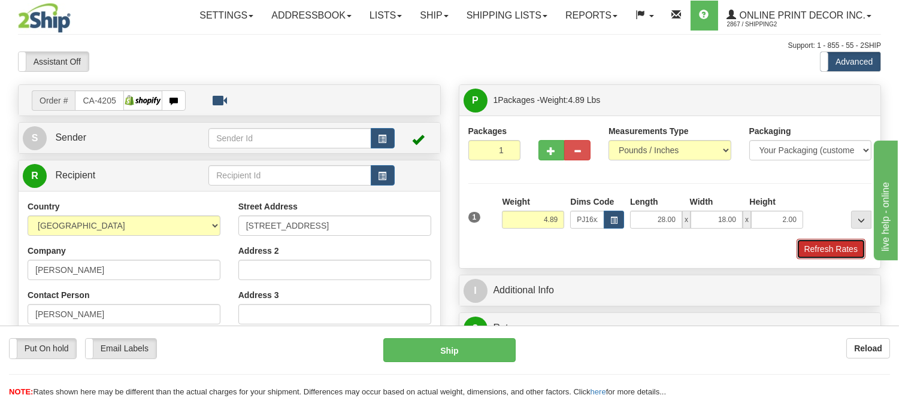
click at [832, 252] on button "Refresh Rates" at bounding box center [831, 249] width 69 height 20
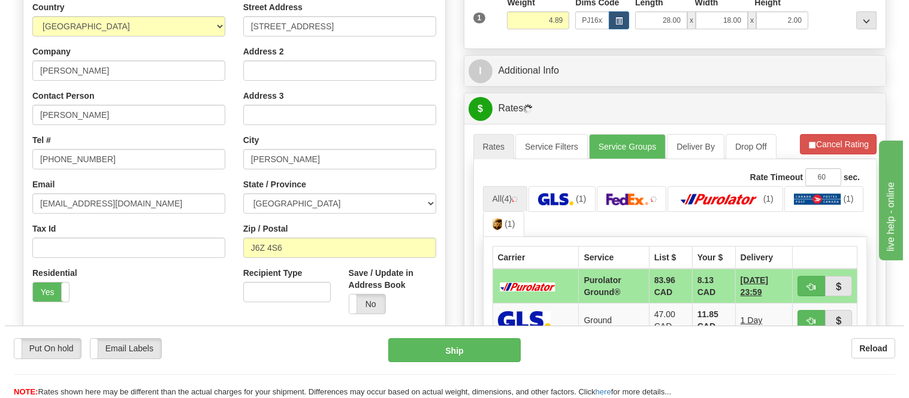
scroll to position [266, 0]
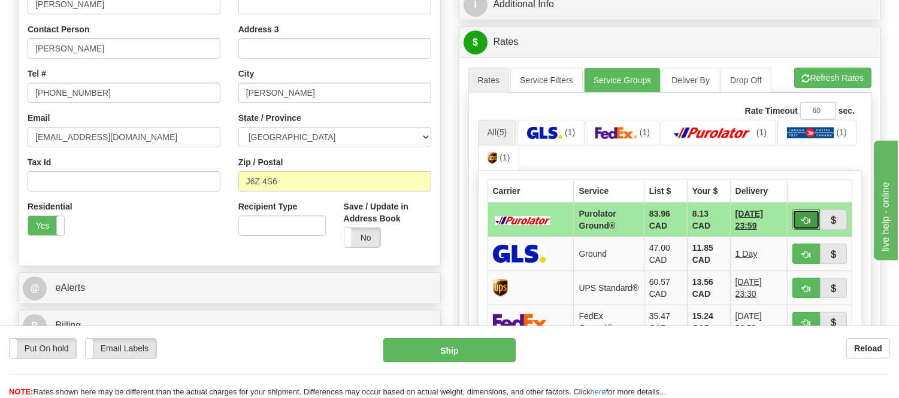
click at [809, 213] on button "button" at bounding box center [807, 220] width 28 height 20
type input "260"
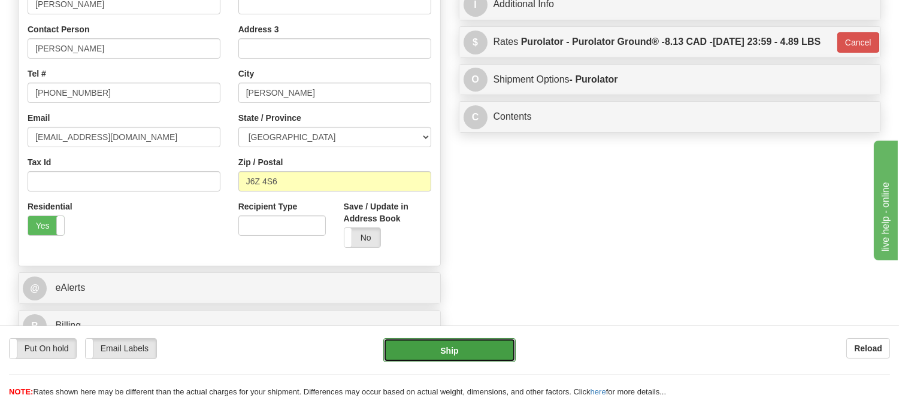
click at [404, 363] on button "Ship" at bounding box center [450, 351] width 132 height 24
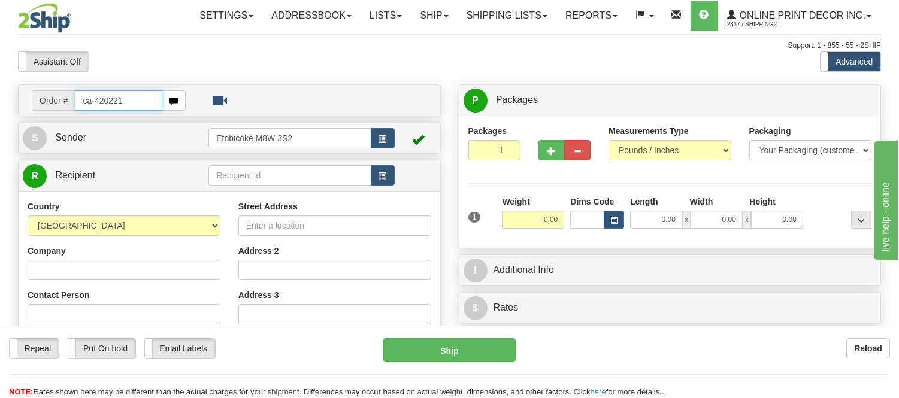
type input "ca-420221"
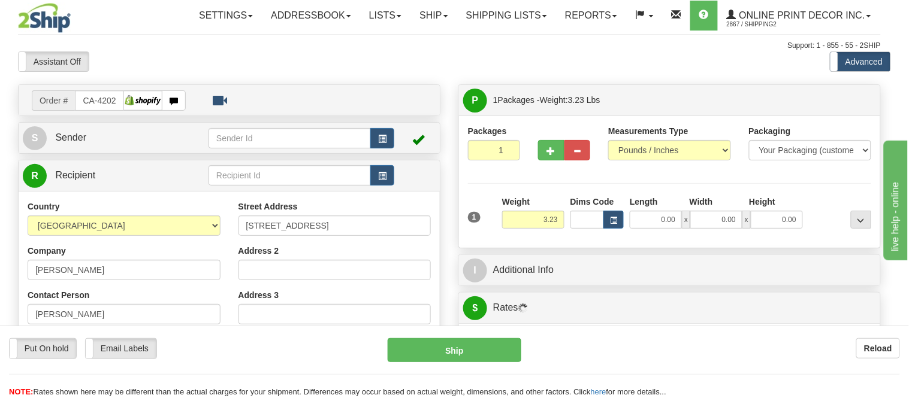
type input "RICHMOND HILL"
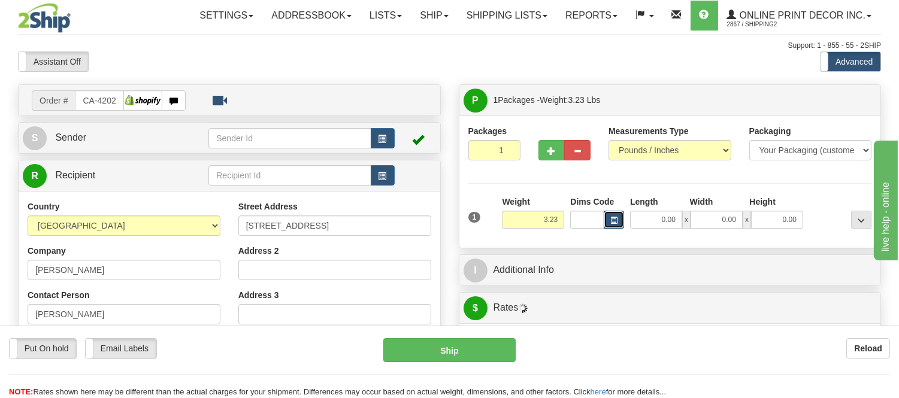
click at [615, 222] on span "button" at bounding box center [614, 221] width 7 height 7
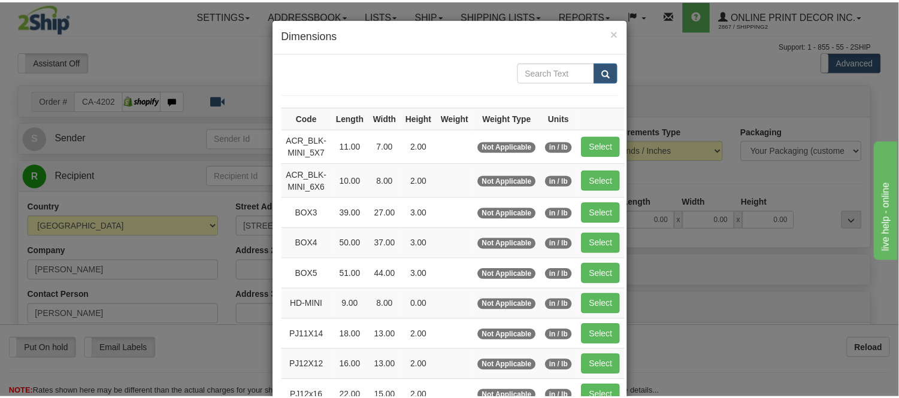
scroll to position [133, 0]
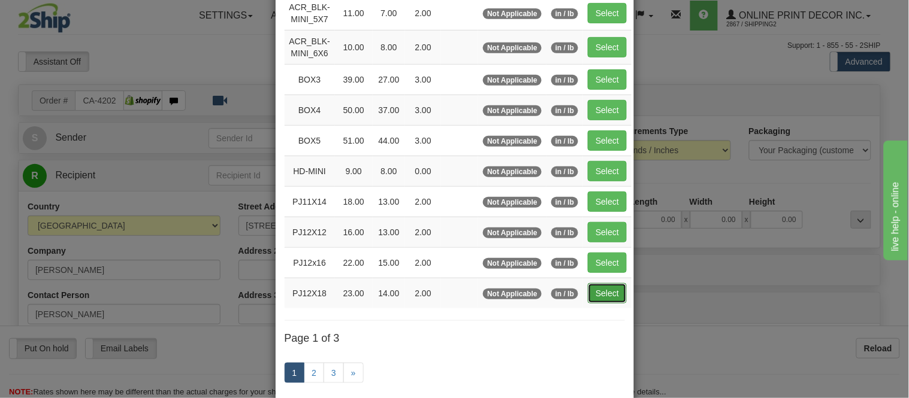
click at [588, 298] on button "Select" at bounding box center [607, 293] width 39 height 20
type input "PJ12X18"
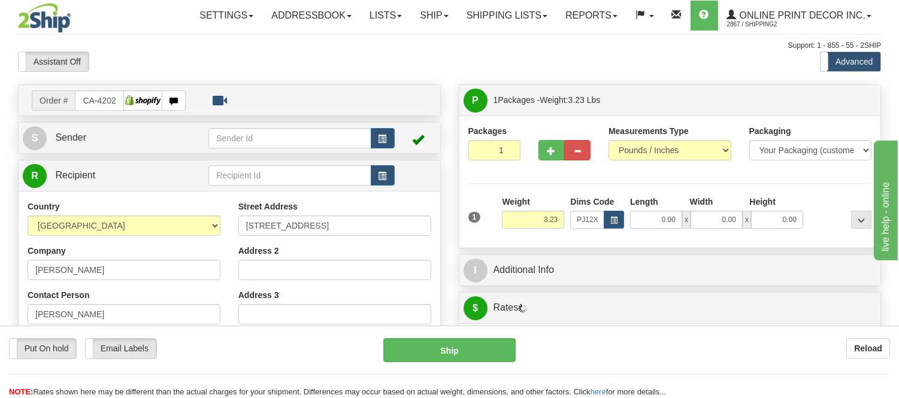
type input "23.00"
type input "14.00"
type input "2.00"
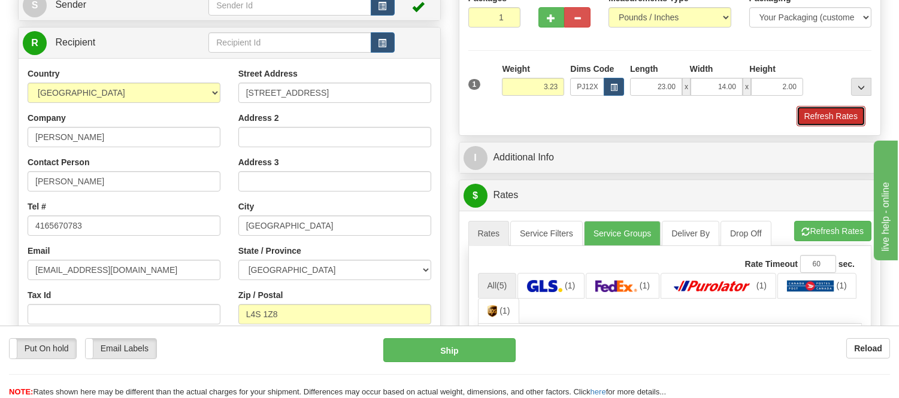
click at [835, 113] on button "Refresh Rates" at bounding box center [831, 116] width 69 height 20
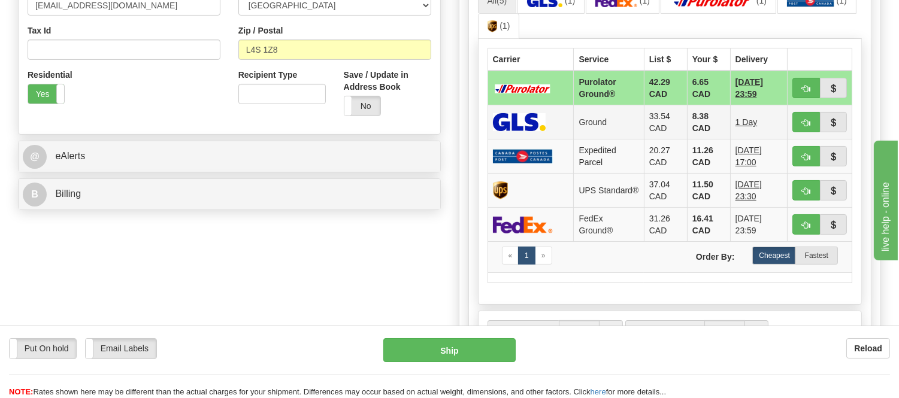
scroll to position [399, 0]
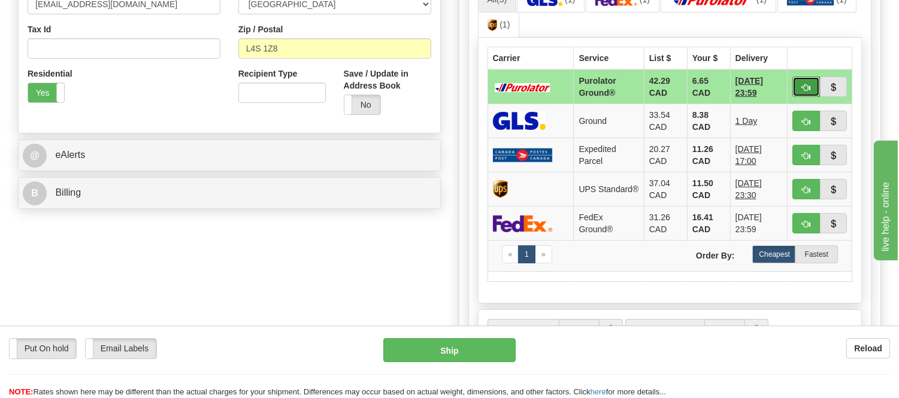
click at [813, 84] on button "button" at bounding box center [807, 87] width 28 height 20
type input "260"
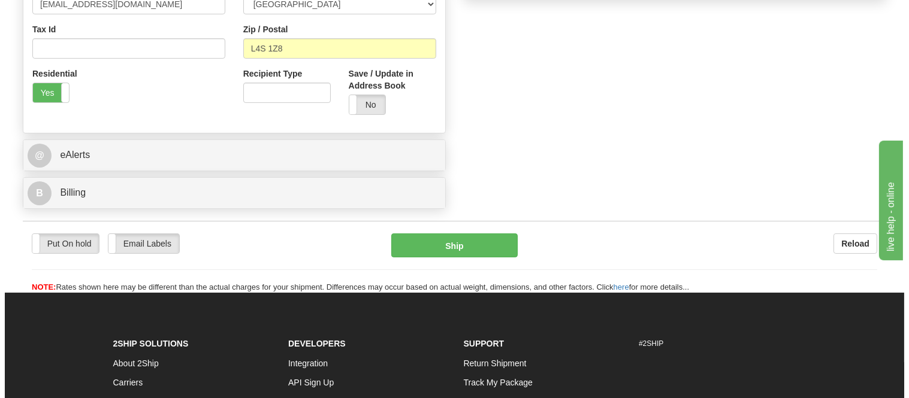
scroll to position [133, 0]
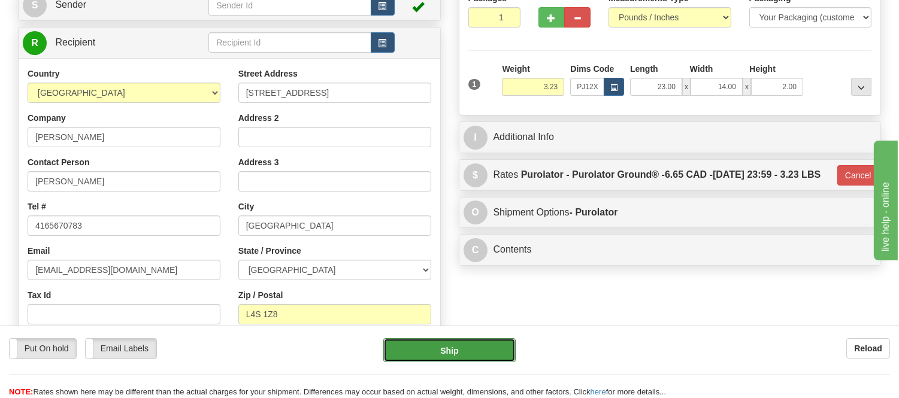
click at [485, 349] on button "Ship" at bounding box center [450, 351] width 132 height 24
